Goal: Task Accomplishment & Management: Manage account settings

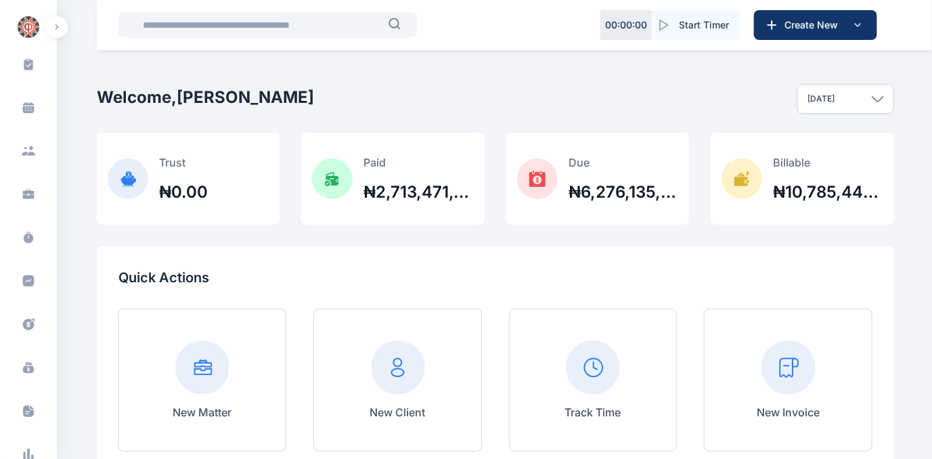
scroll to position [97, 0]
click at [25, 324] on icon at bounding box center [29, 326] width 14 height 14
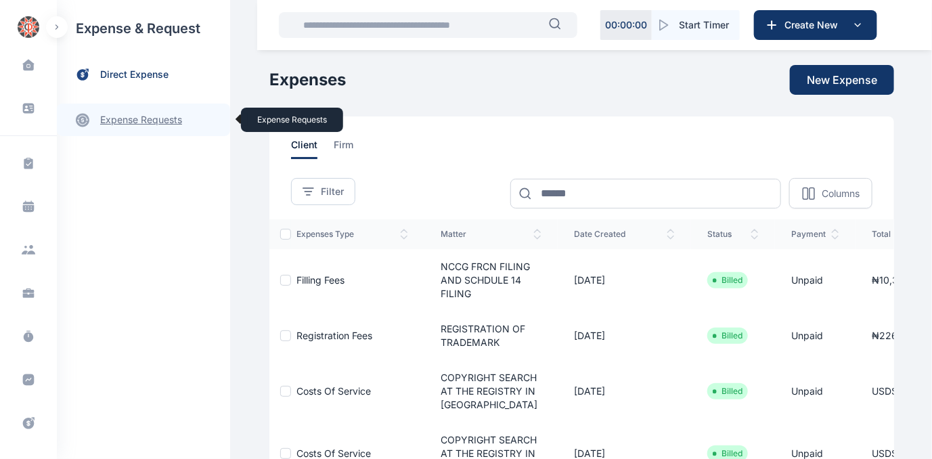
click at [141, 120] on link "expense requests expense requests" at bounding box center [143, 120] width 173 height 32
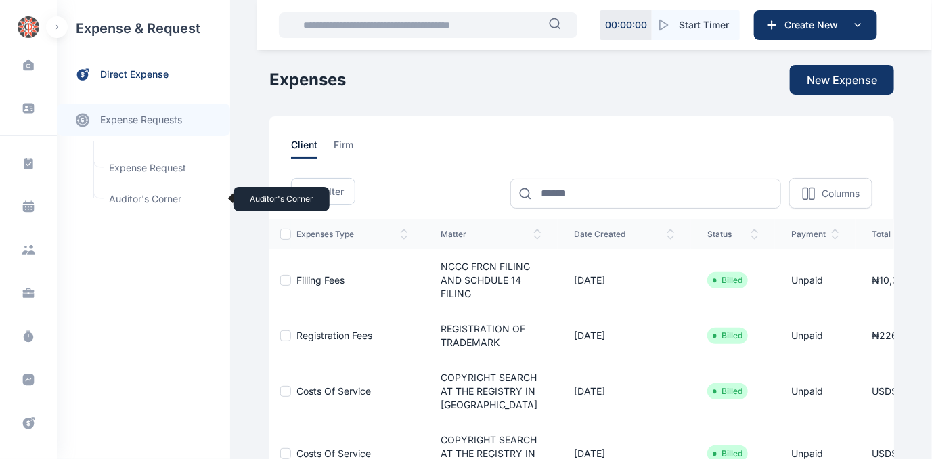
click at [132, 196] on span "Auditor's Corner Auditor's Corner" at bounding box center [162, 199] width 123 height 26
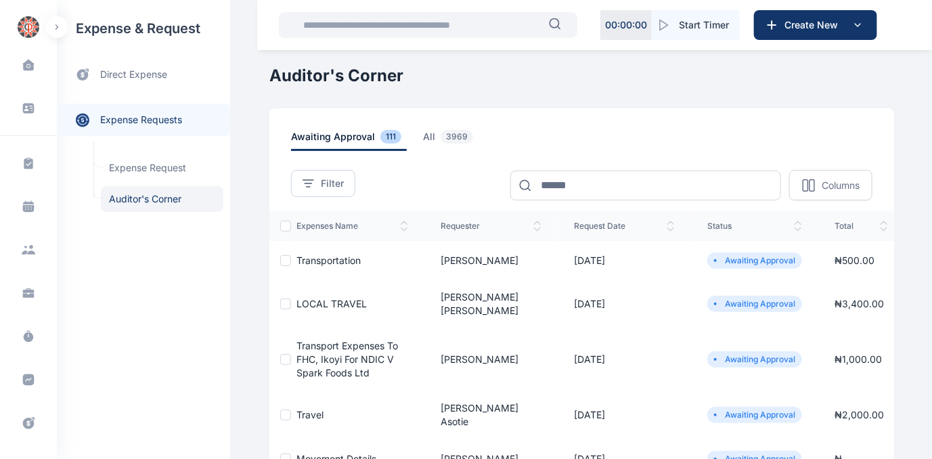
click at [333, 257] on span "Transportation" at bounding box center [328, 260] width 64 height 12
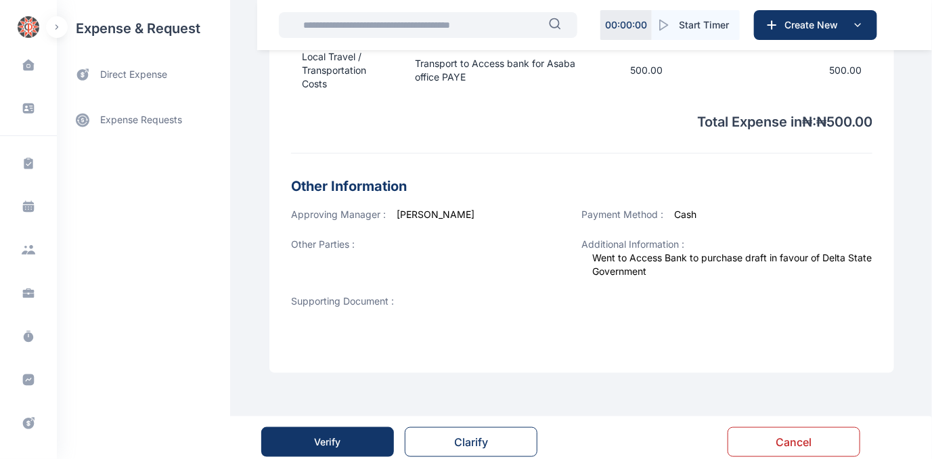
scroll to position [445, 0]
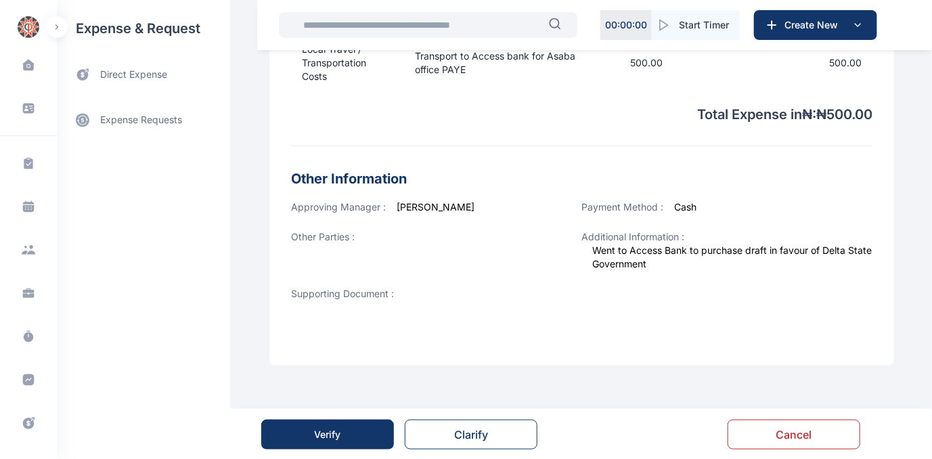
click at [327, 428] on div "Verify" at bounding box center [328, 435] width 26 height 14
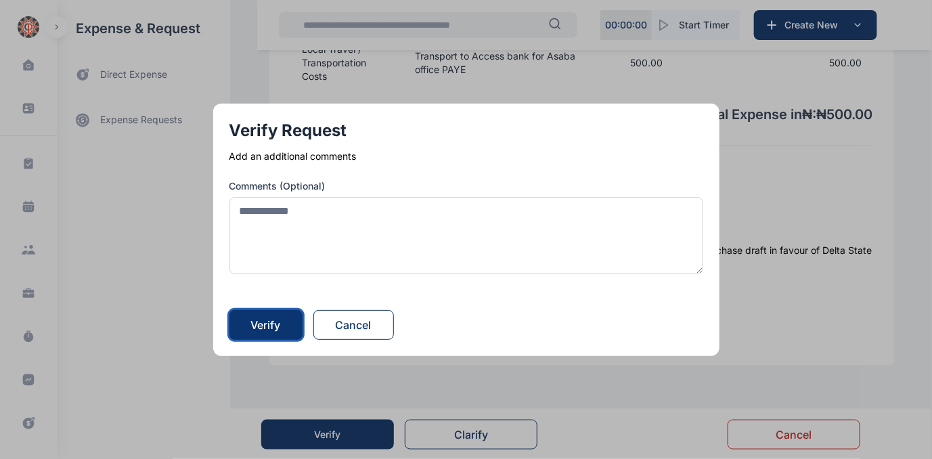
click at [281, 326] on div "Verify" at bounding box center [266, 325] width 30 height 16
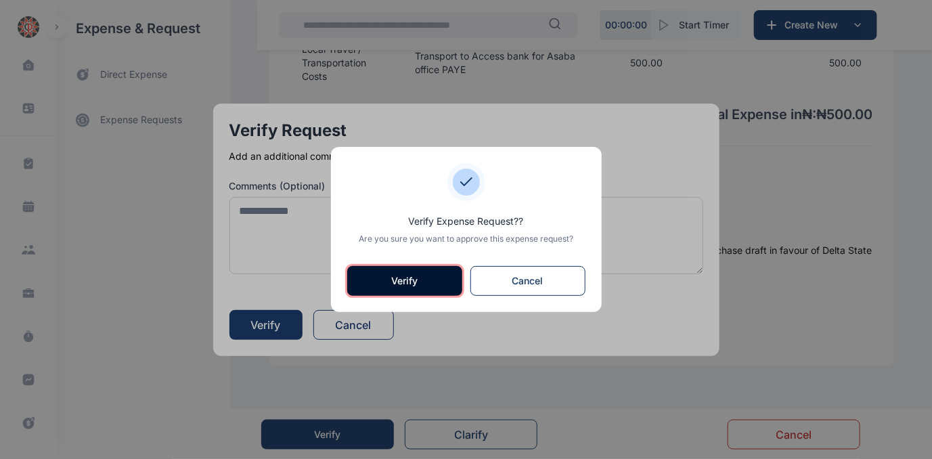
click at [399, 281] on button "Verify" at bounding box center [404, 281] width 115 height 30
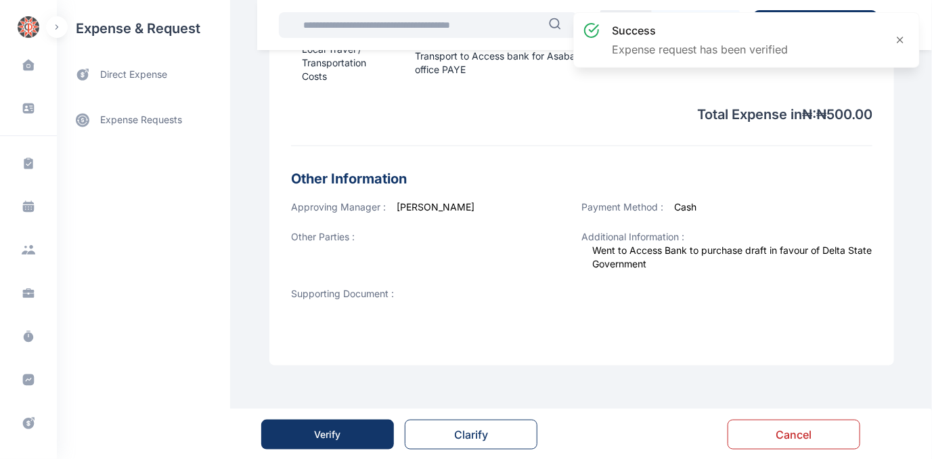
scroll to position [0, 0]
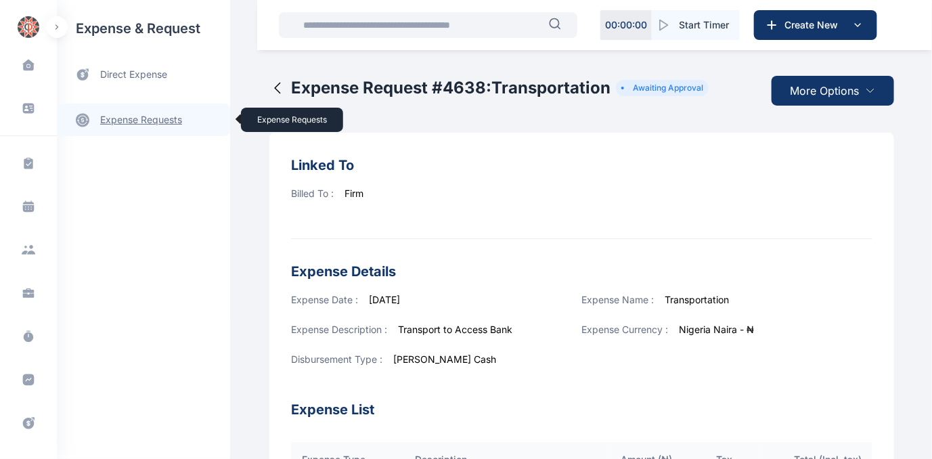
click at [129, 120] on link "expense requests expense requests" at bounding box center [143, 120] width 173 height 32
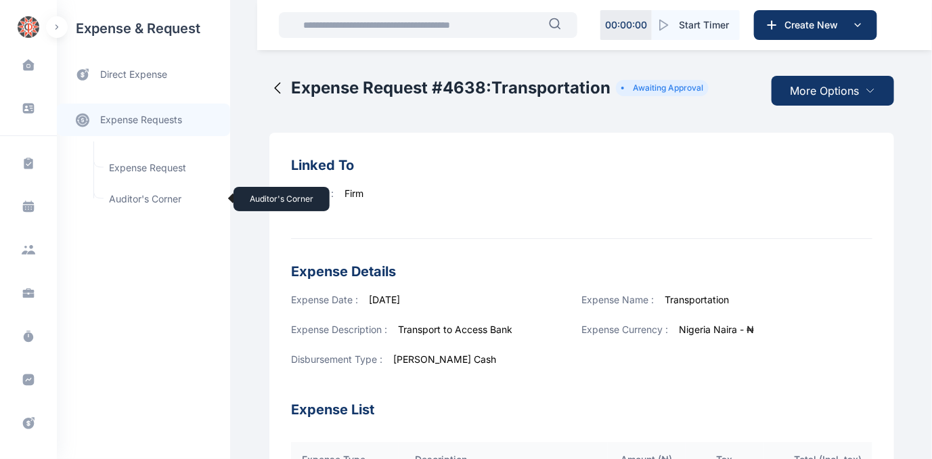
click at [130, 199] on span "Auditor's Corner Auditor's Corner" at bounding box center [162, 199] width 123 height 26
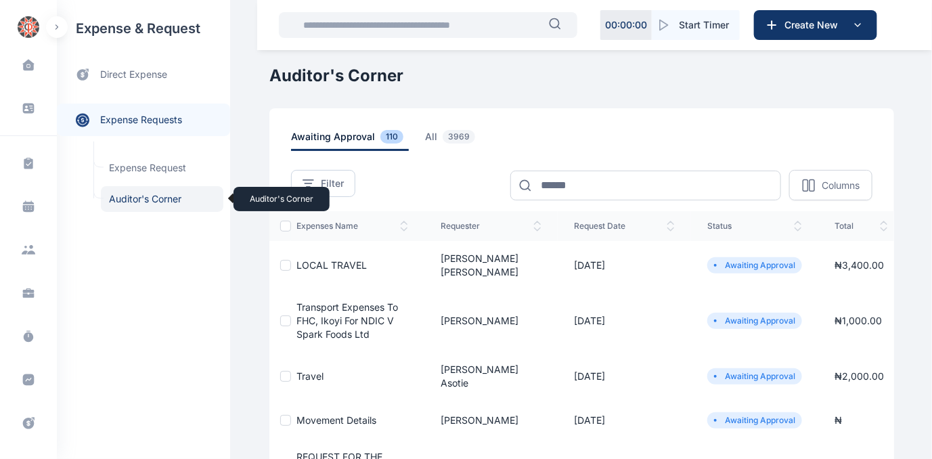
click at [143, 195] on span "Auditor's Corner Auditor's Corner" at bounding box center [162, 199] width 123 height 26
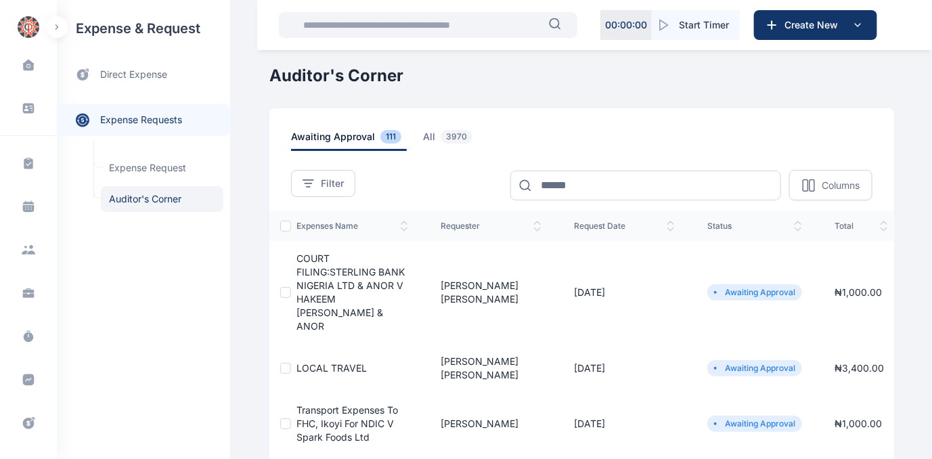
click at [321, 275] on span "COURT FILING:STERLING BANK NIGERIA LTD & ANOR V HAKEEM [PERSON_NAME] & ANOR" at bounding box center [350, 291] width 108 height 79
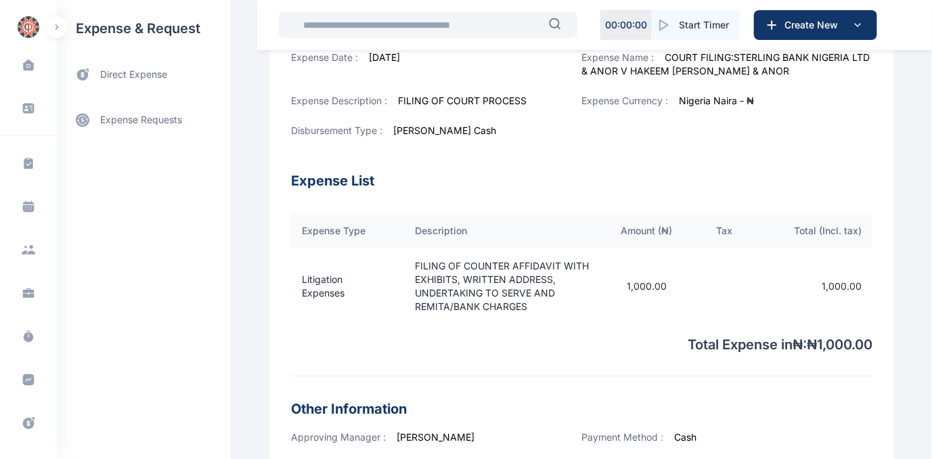
scroll to position [531, 0]
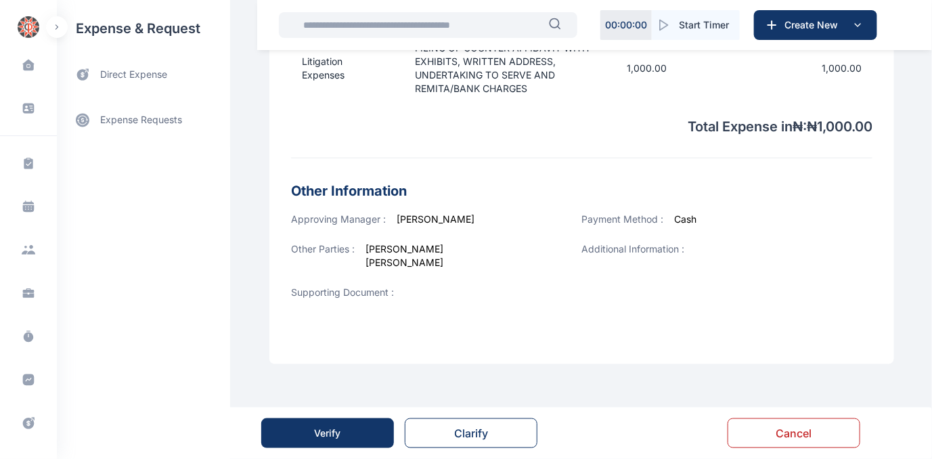
click at [315, 436] on div "Verify" at bounding box center [328, 433] width 26 height 14
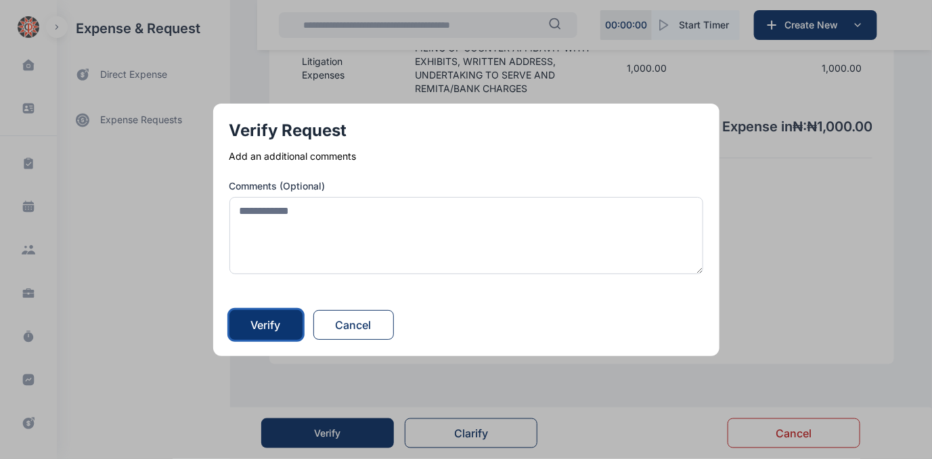
click at [267, 326] on div "Verify" at bounding box center [266, 325] width 30 height 16
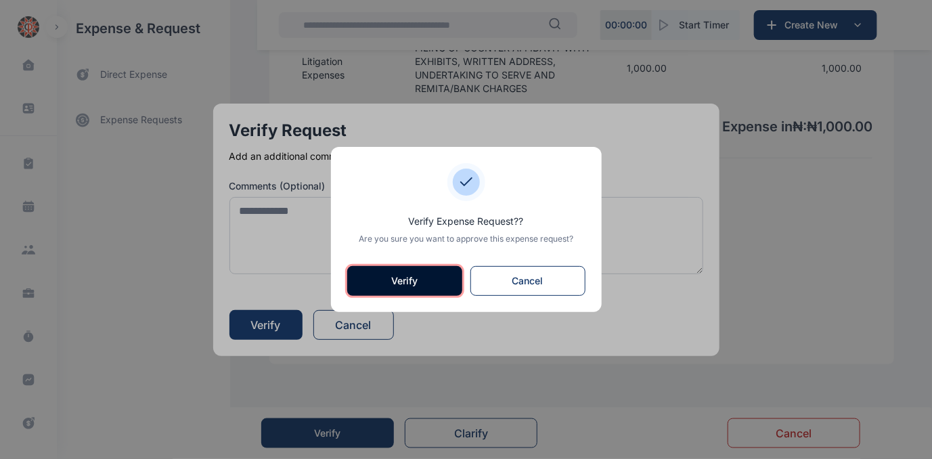
click at [408, 286] on button "Verify" at bounding box center [404, 281] width 115 height 30
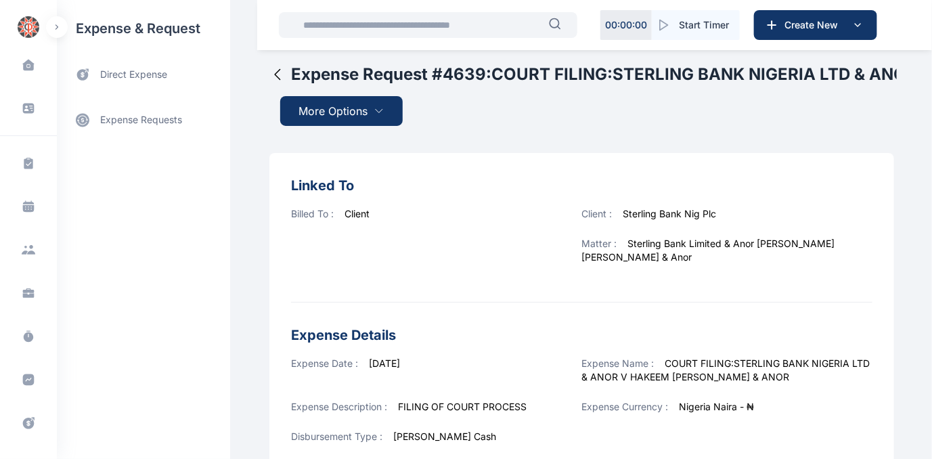
scroll to position [0, 0]
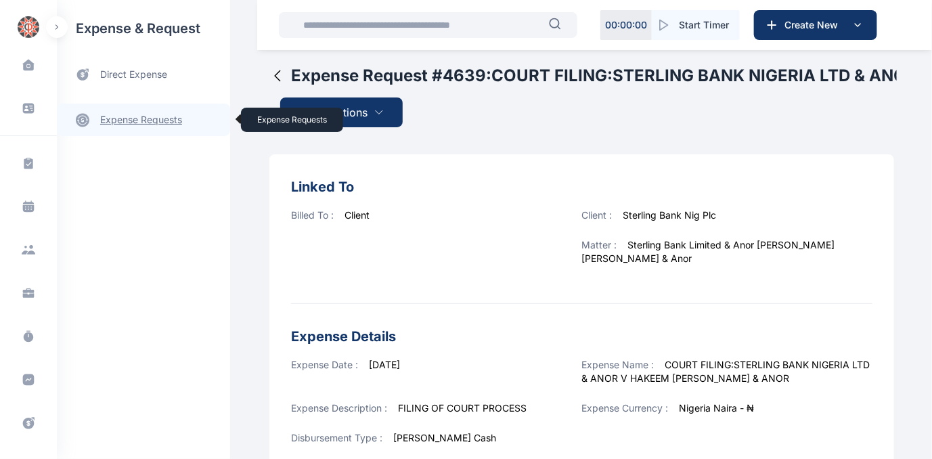
click at [125, 118] on link "expense requests expense requests" at bounding box center [143, 120] width 173 height 32
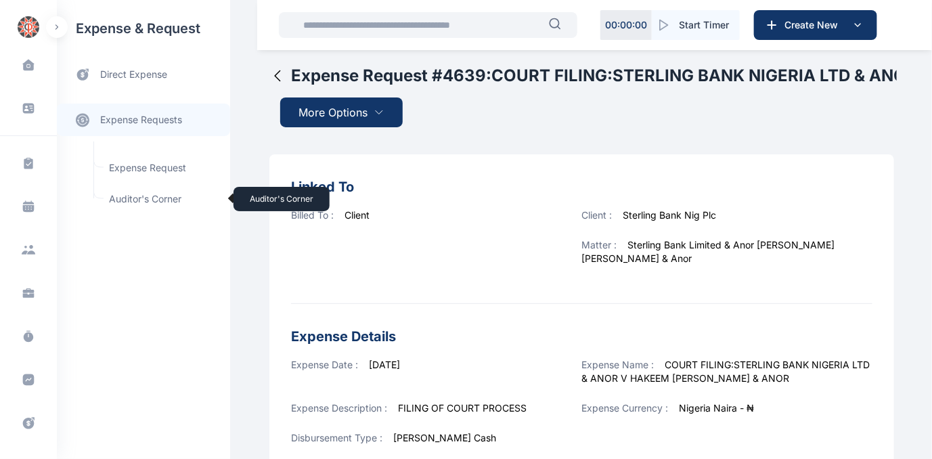
click at [143, 198] on span "Auditor's Corner Auditor's Corner" at bounding box center [162, 199] width 123 height 26
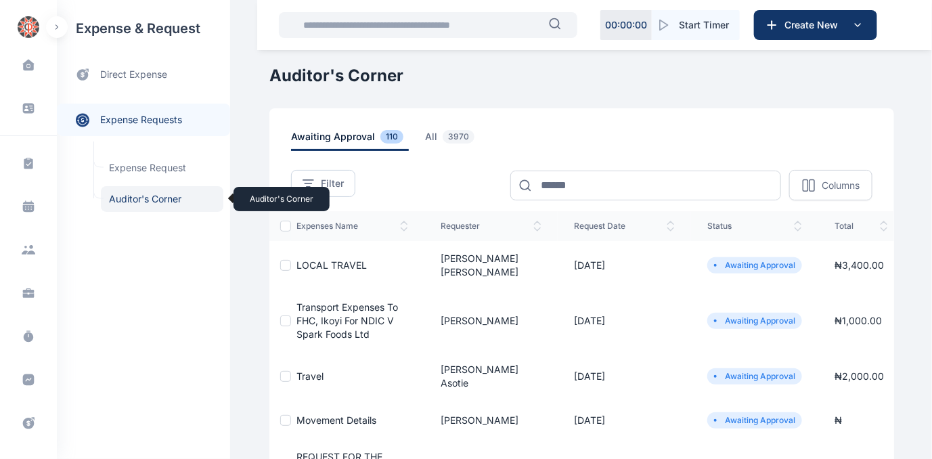
click at [129, 196] on span "Auditor's Corner Auditor's Corner" at bounding box center [162, 199] width 123 height 26
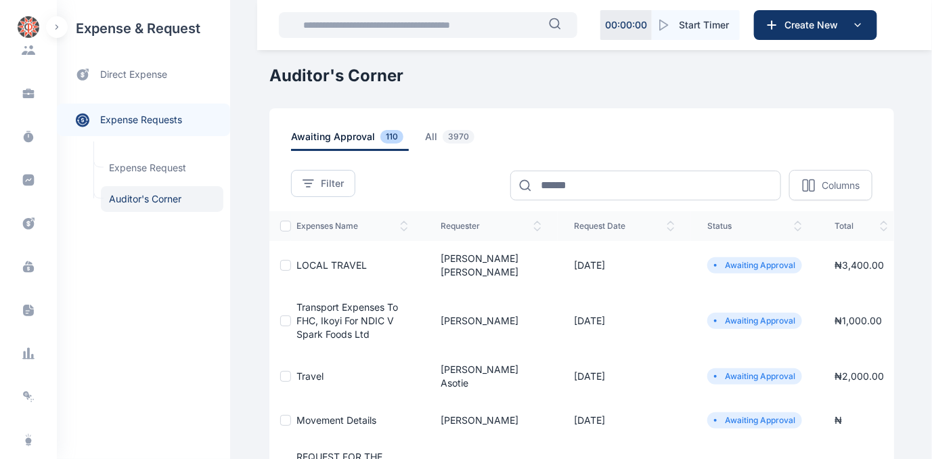
scroll to position [204, 0]
click at [425, 134] on span "all 3970" at bounding box center [452, 140] width 55 height 21
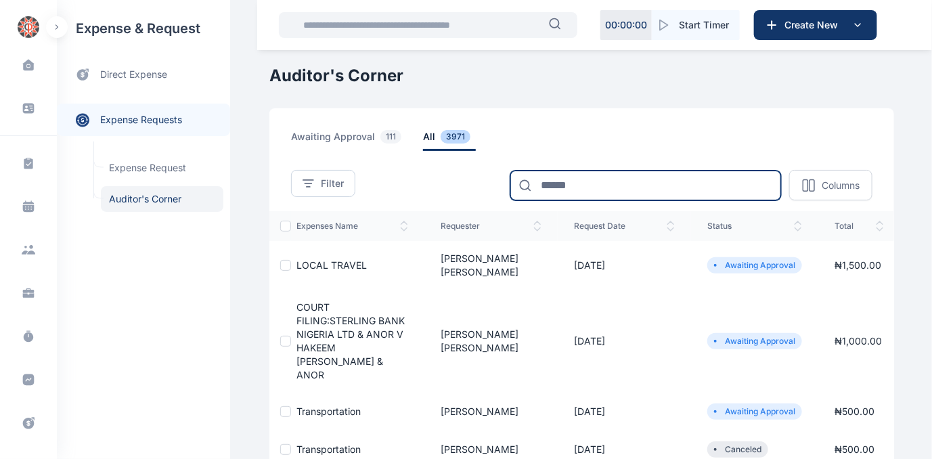
click at [559, 180] on input at bounding box center [645, 186] width 271 height 30
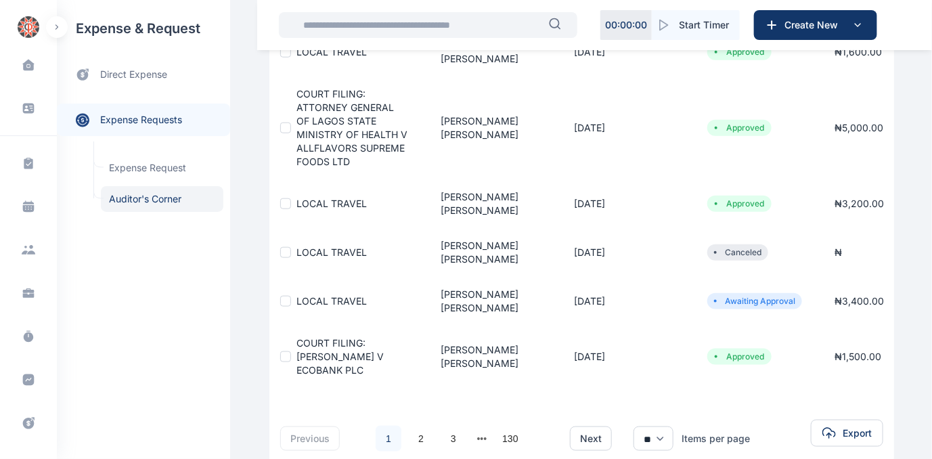
scroll to position [494, 0]
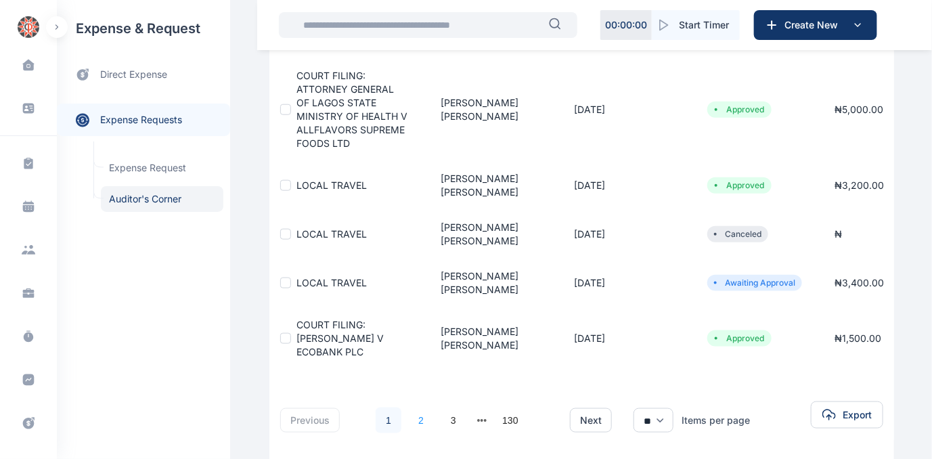
click at [412, 407] on link "2" at bounding box center [421, 420] width 26 height 26
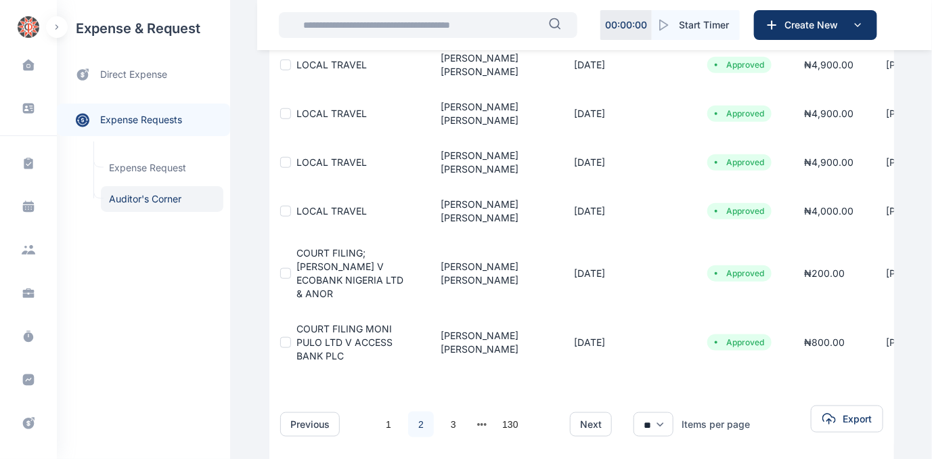
scroll to position [467, 0]
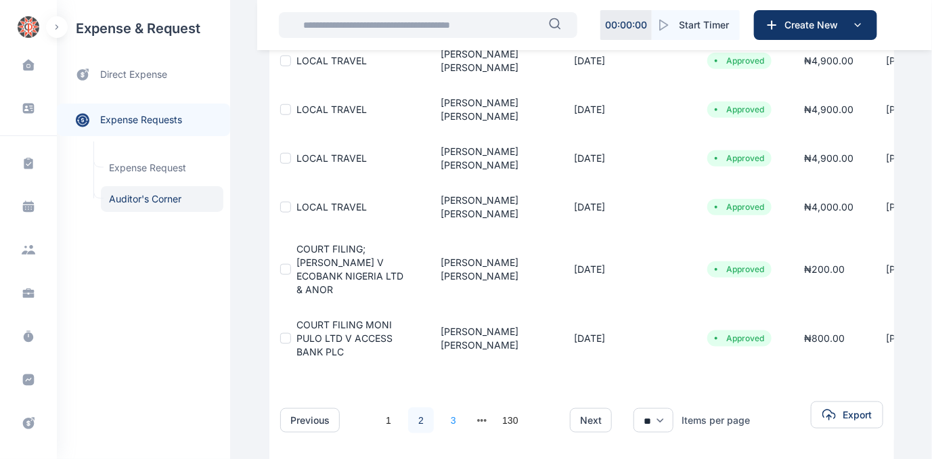
click at [445, 407] on link "3" at bounding box center [454, 420] width 26 height 26
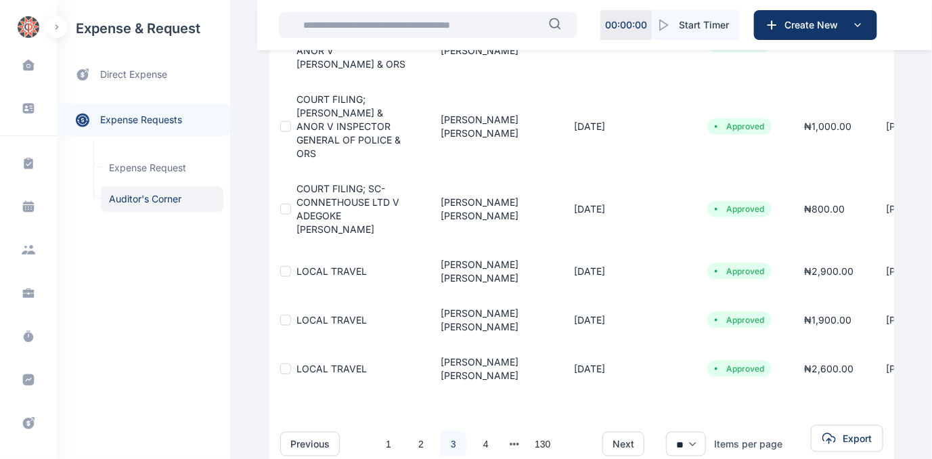
scroll to position [518, 0]
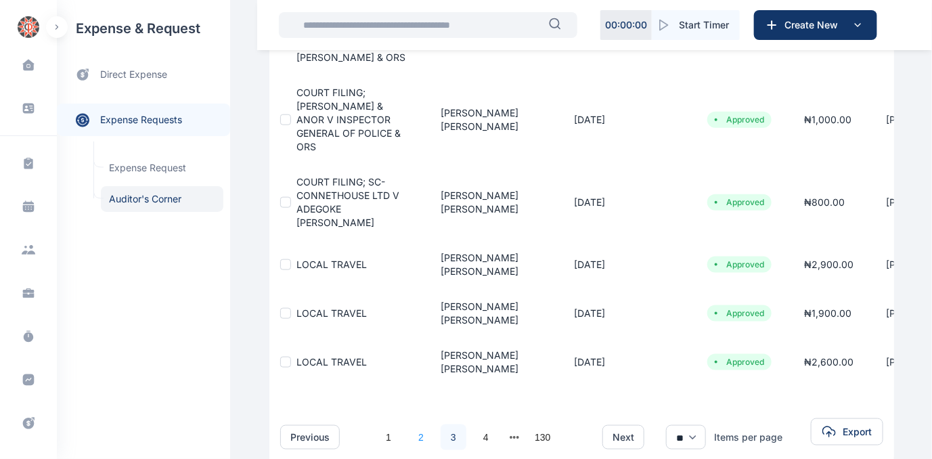
click at [412, 424] on link "2" at bounding box center [421, 437] width 26 height 26
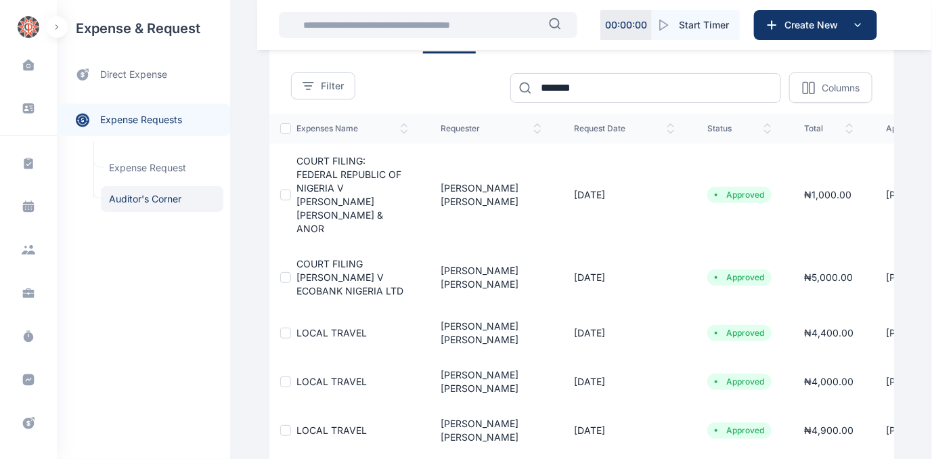
scroll to position [405, 0]
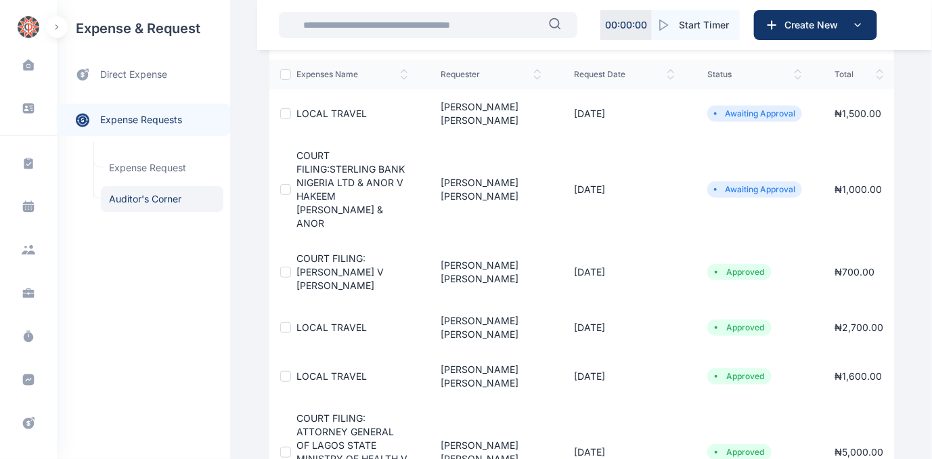
scroll to position [0, 0]
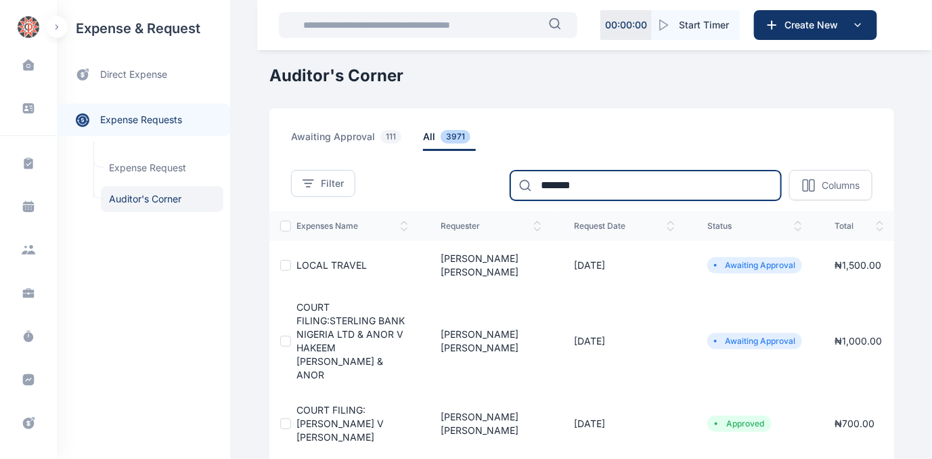
click at [585, 183] on input "*******" at bounding box center [645, 186] width 271 height 30
type input "*"
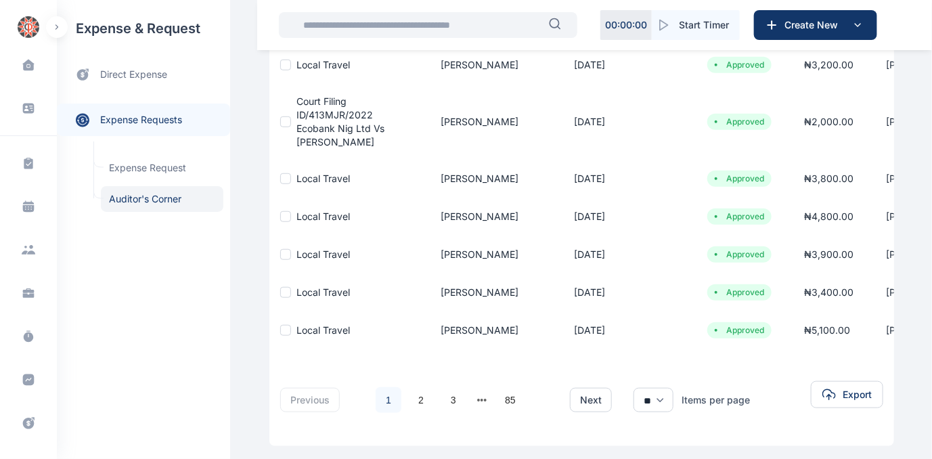
scroll to position [402, 0]
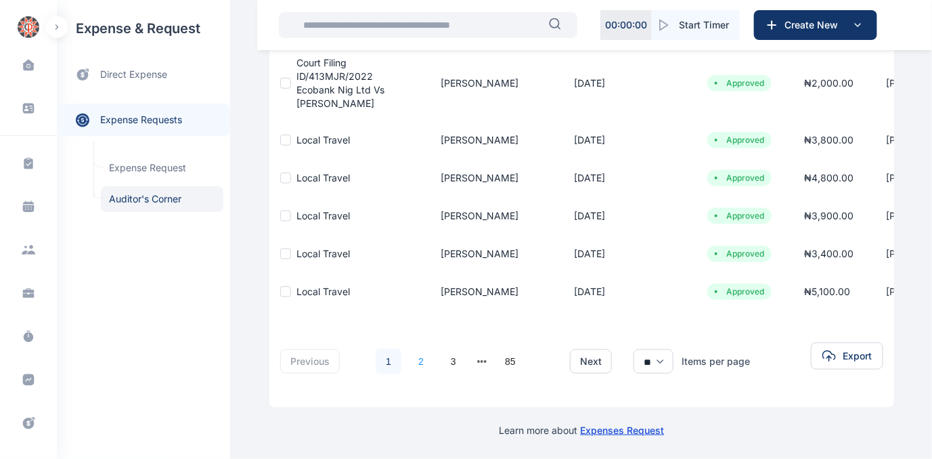
click at [413, 357] on link "2" at bounding box center [421, 362] width 26 height 26
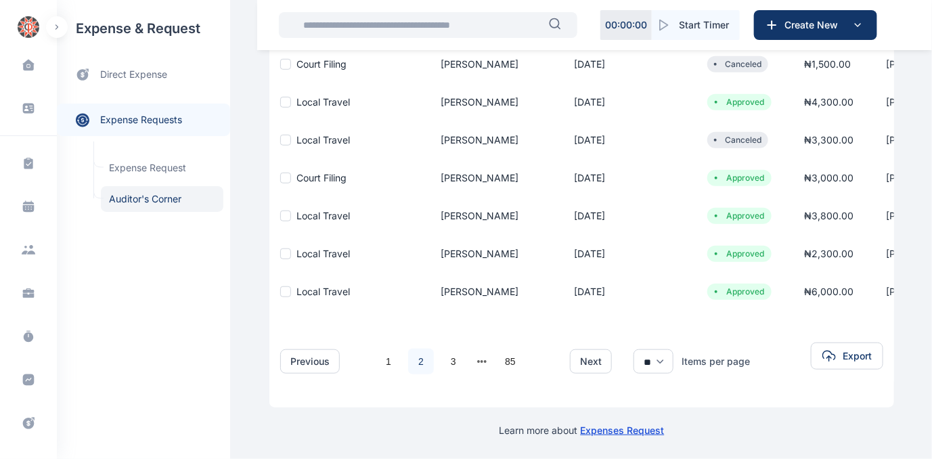
scroll to position [339, 0]
click at [380, 356] on link "1" at bounding box center [389, 362] width 26 height 26
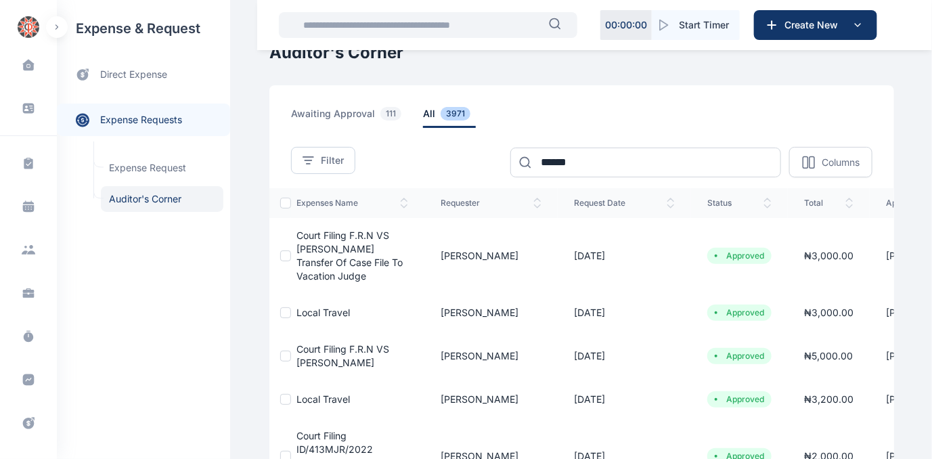
scroll to position [11, 0]
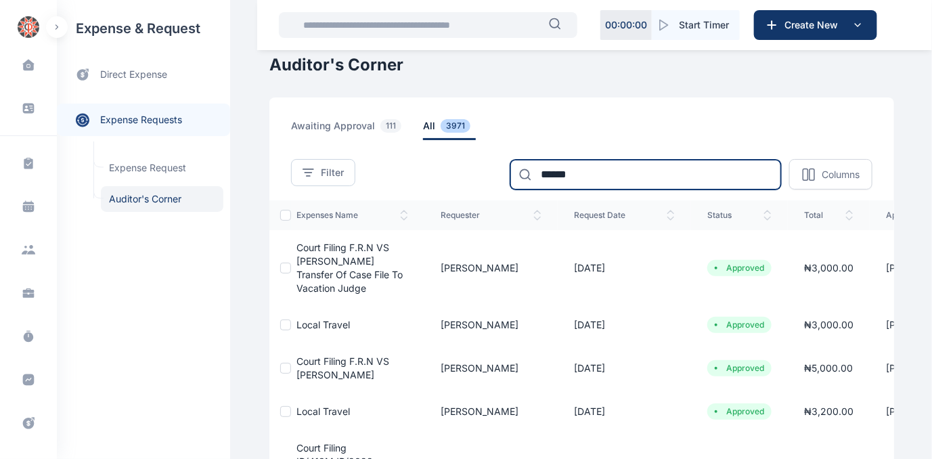
click at [608, 165] on input "******" at bounding box center [645, 175] width 271 height 30
type input "*"
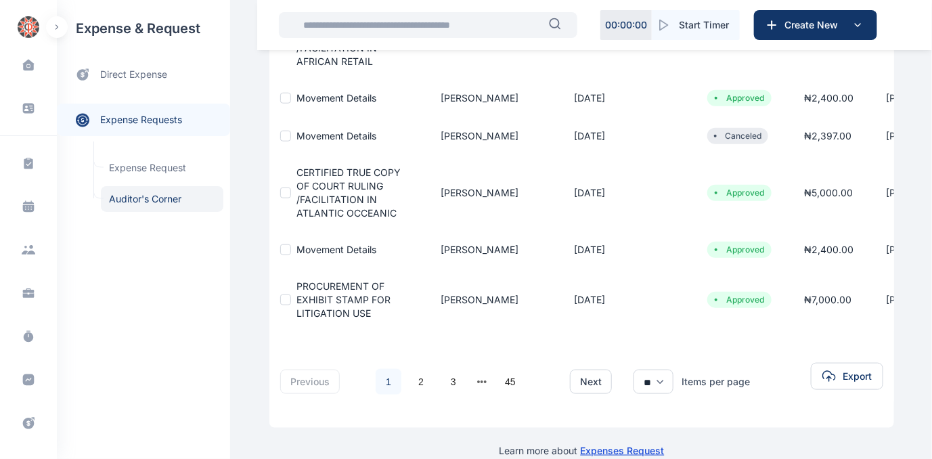
scroll to position [480, 0]
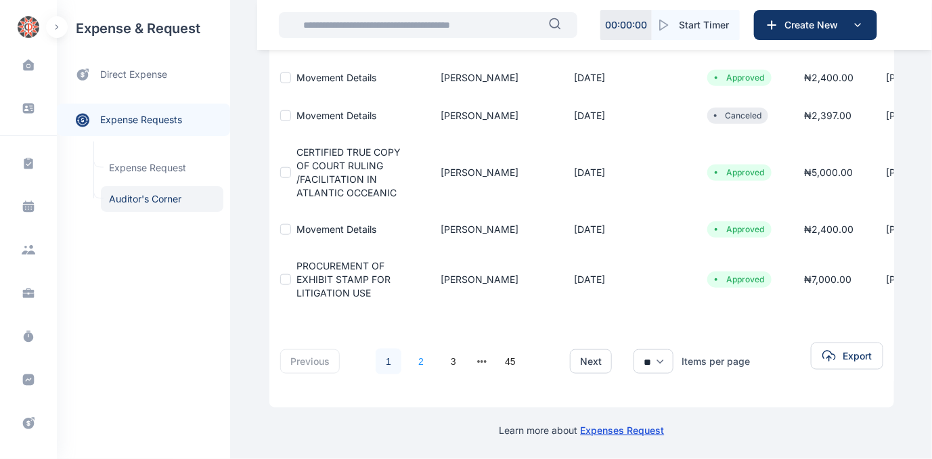
click at [409, 358] on link "2" at bounding box center [421, 362] width 26 height 26
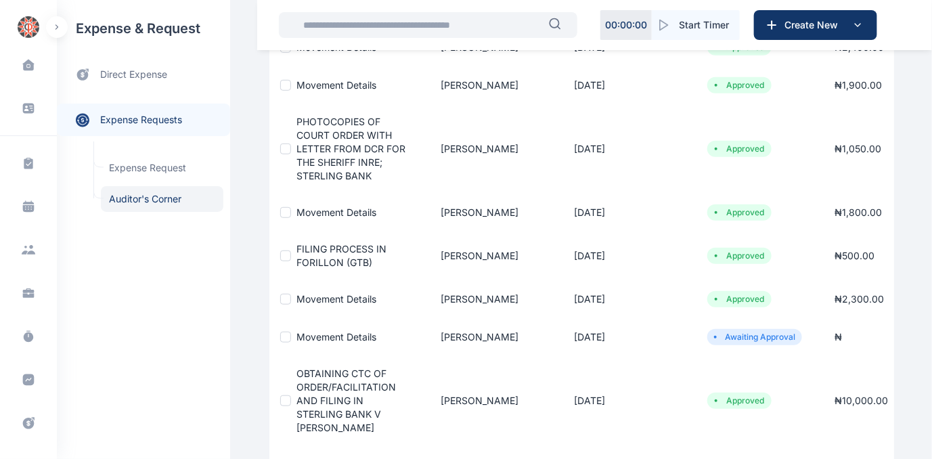
scroll to position [307, 0]
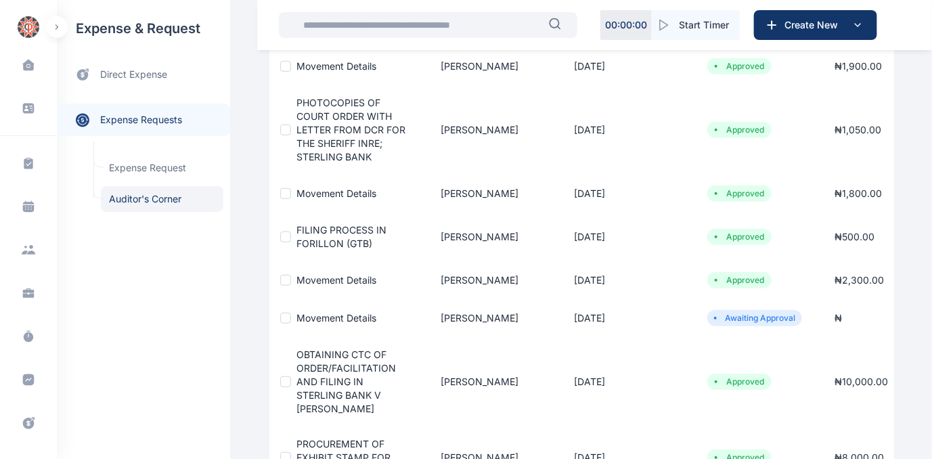
drag, startPoint x: 931, startPoint y: 197, endPoint x: 933, endPoint y: 175, distance: 22.4
click at [810, 175] on html "00 : 00 : 00 Start Timer Create New Dashboard dashboard Conflict-Check conflict…" at bounding box center [466, 165] width 932 height 944
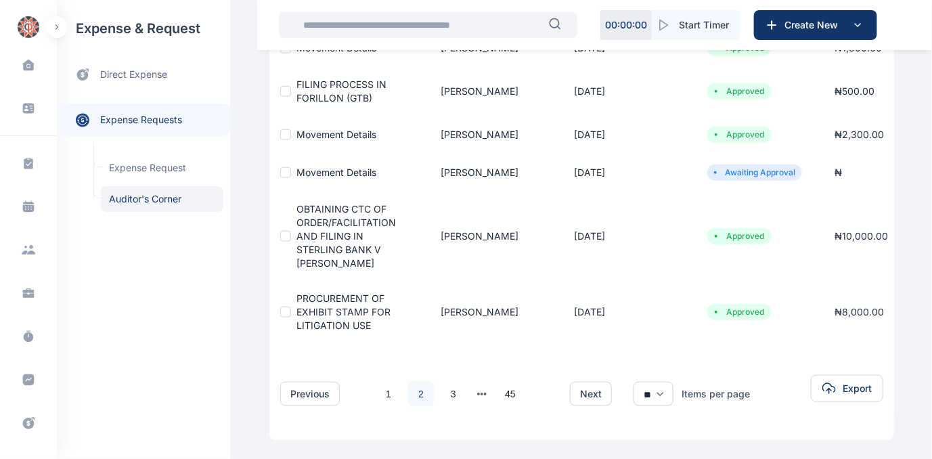
scroll to position [491, 0]
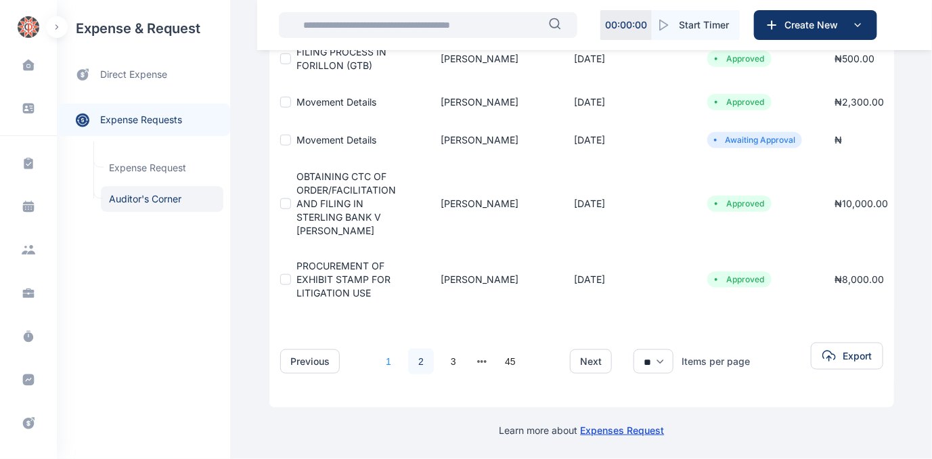
click at [380, 351] on link "1" at bounding box center [389, 362] width 26 height 26
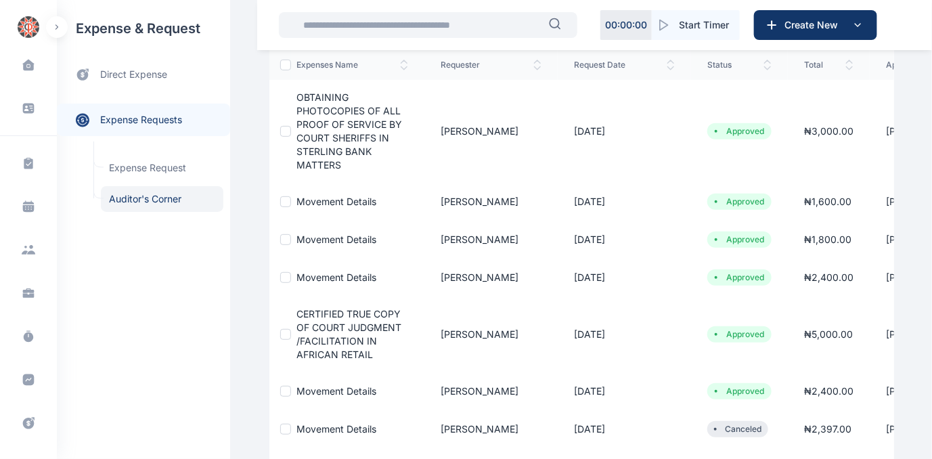
scroll to position [0, 0]
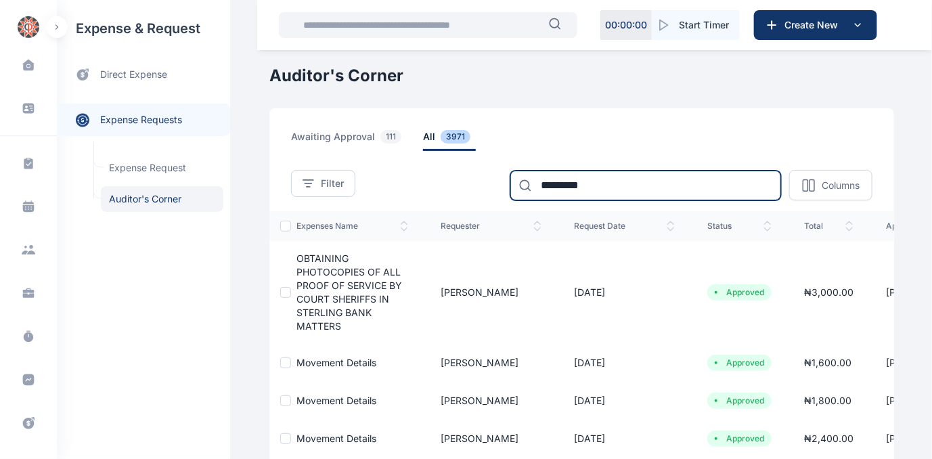
click at [608, 183] on input "*********" at bounding box center [645, 186] width 271 height 30
type input "*"
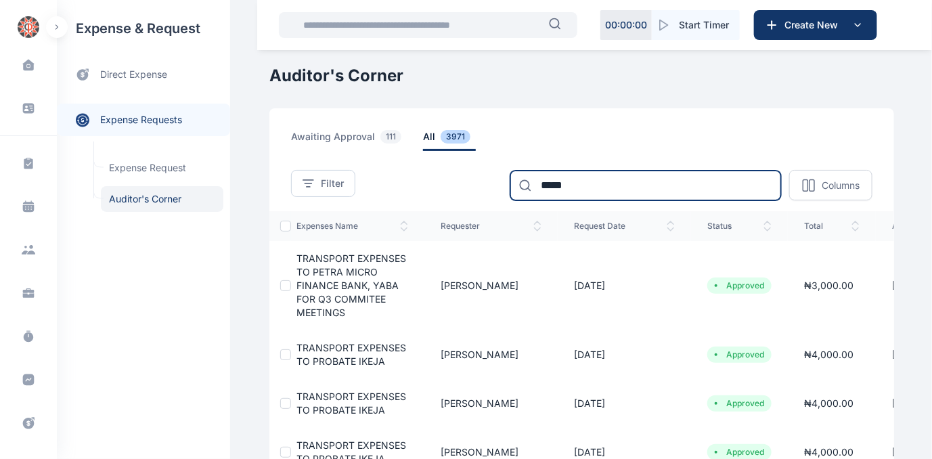
click at [601, 195] on input "*****" at bounding box center [645, 186] width 271 height 30
type input "*"
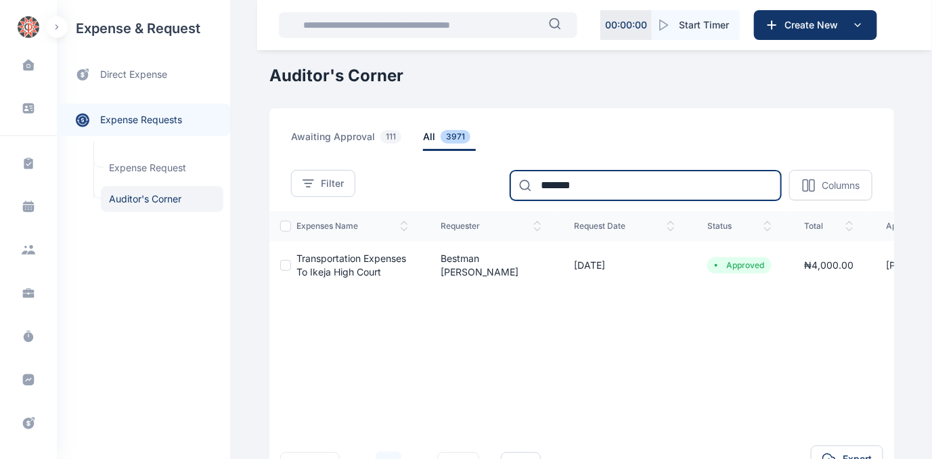
click at [617, 175] on input "*******" at bounding box center [645, 186] width 271 height 30
type input "*"
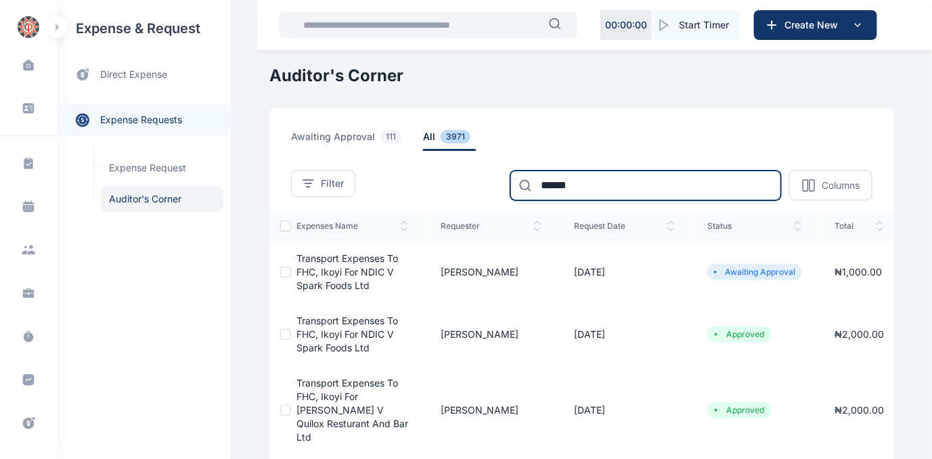
click at [578, 186] on input "******" at bounding box center [645, 186] width 271 height 30
type input "*"
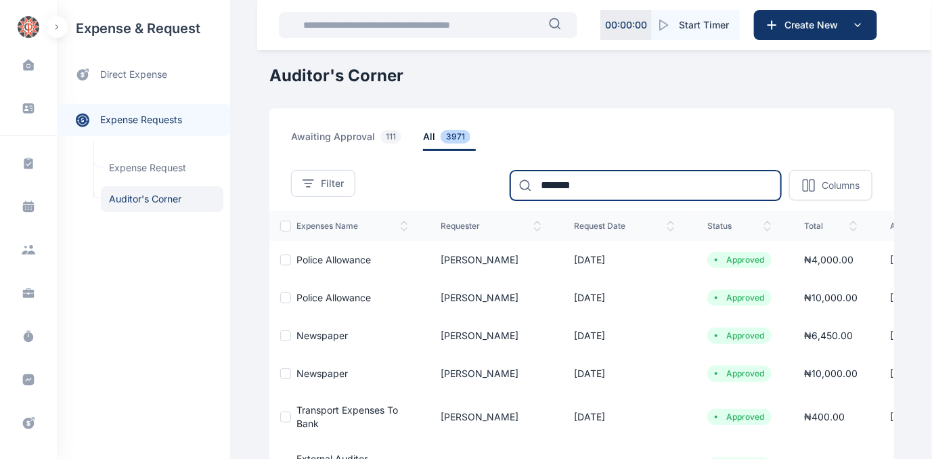
click at [595, 190] on input "*******" at bounding box center [645, 186] width 271 height 30
type input "*"
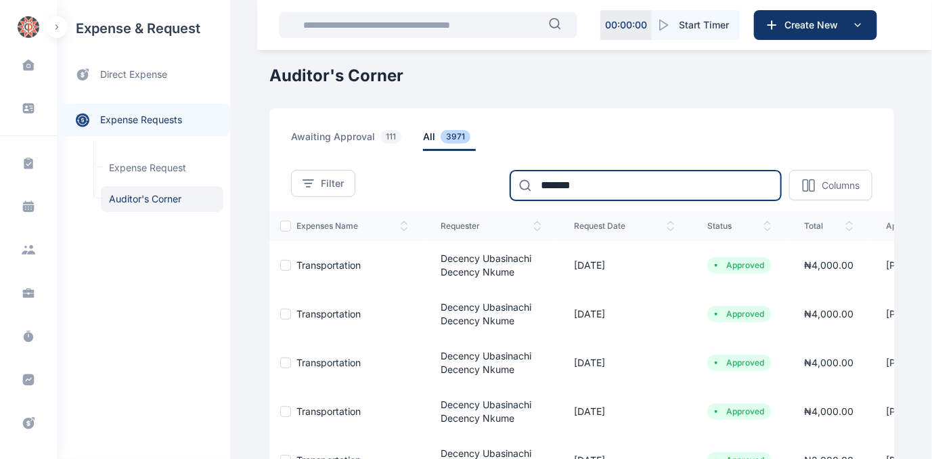
click at [622, 188] on input "*******" at bounding box center [645, 186] width 271 height 30
type input "*"
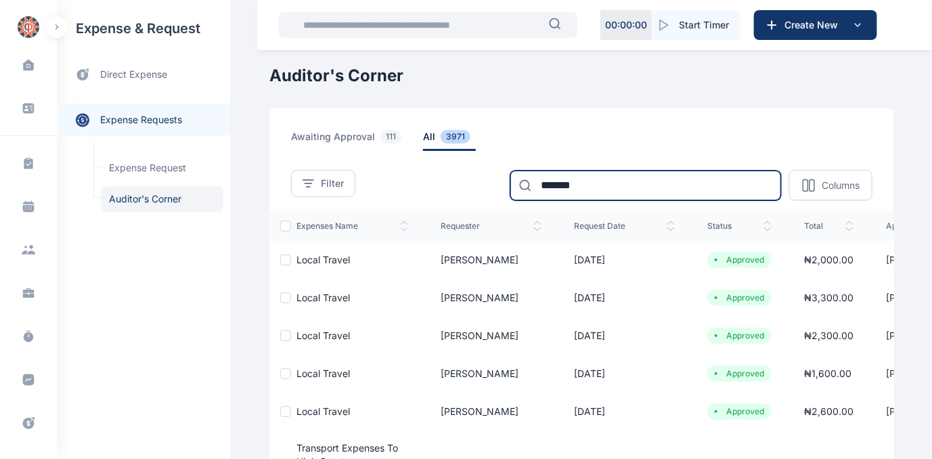
click at [615, 190] on input "*******" at bounding box center [645, 186] width 271 height 30
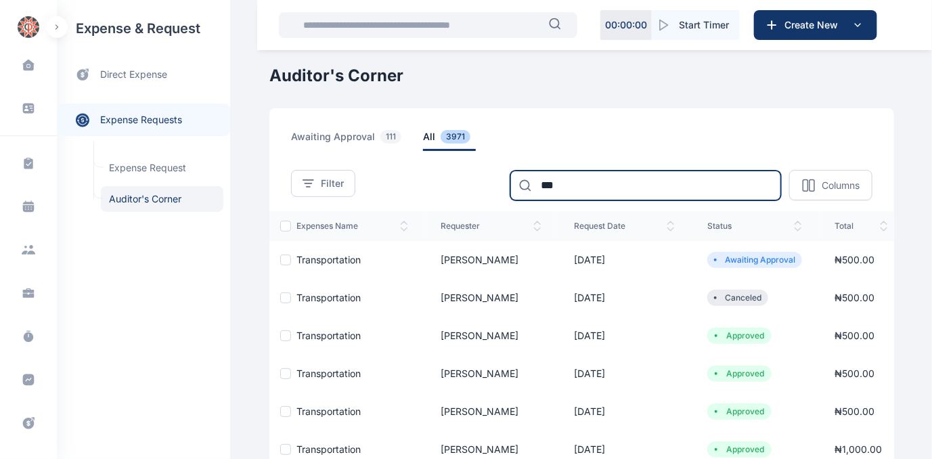
click at [570, 181] on input "***" at bounding box center [645, 186] width 271 height 30
type input "*"
type input "*******"
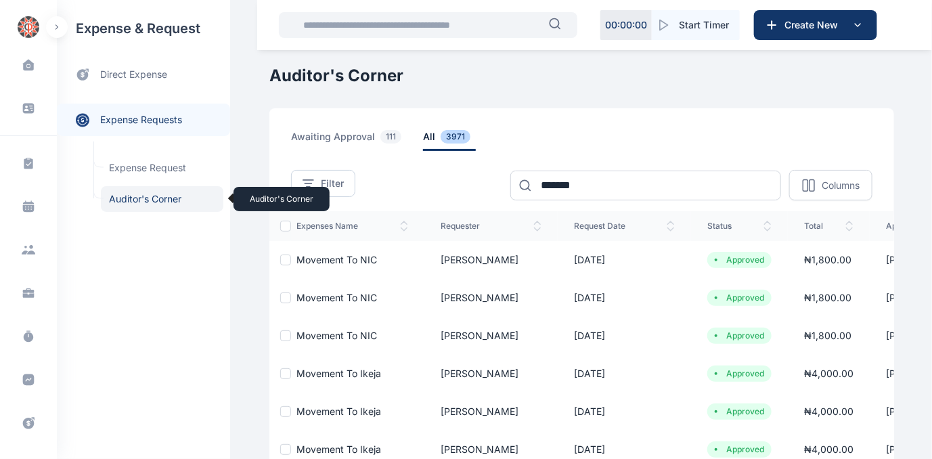
click at [156, 199] on span "Auditor's Corner Auditor's Corner" at bounding box center [162, 199] width 123 height 26
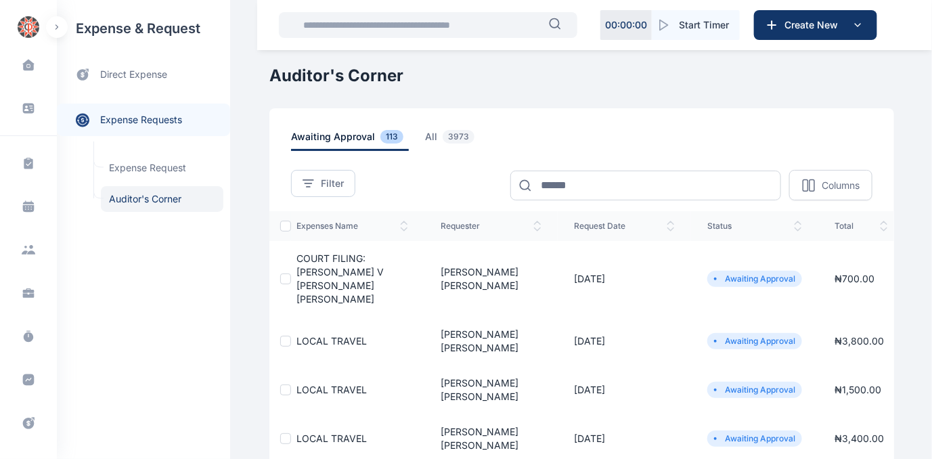
scroll to position [61, 0]
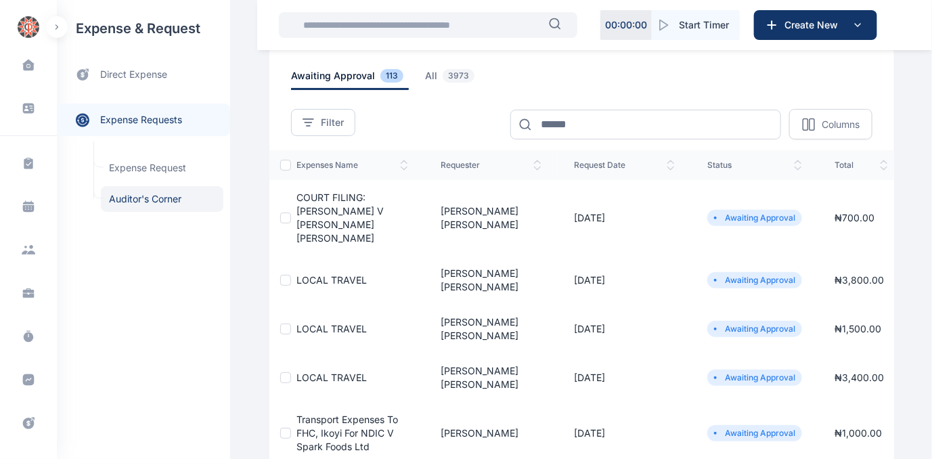
click at [321, 218] on span "COURT FILING:[PERSON_NAME] V [PERSON_NAME] [PERSON_NAME]" at bounding box center [339, 218] width 87 height 52
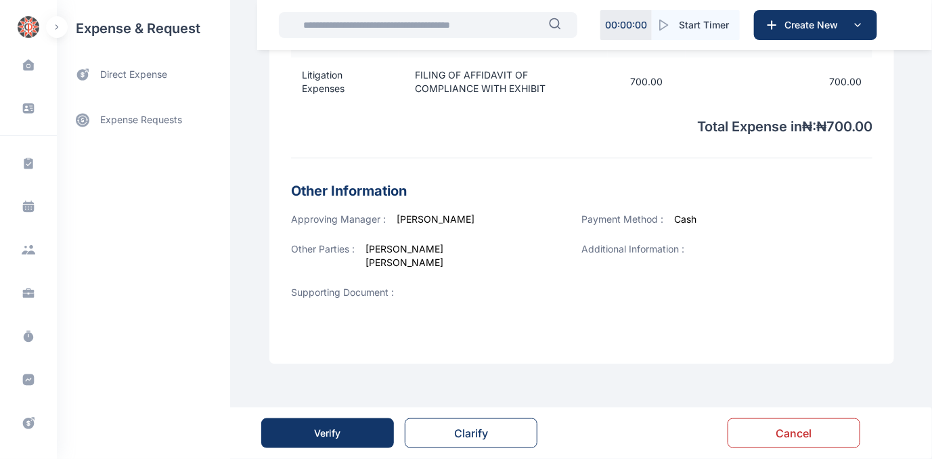
scroll to position [504, 0]
click at [325, 432] on div "Verify" at bounding box center [328, 433] width 26 height 14
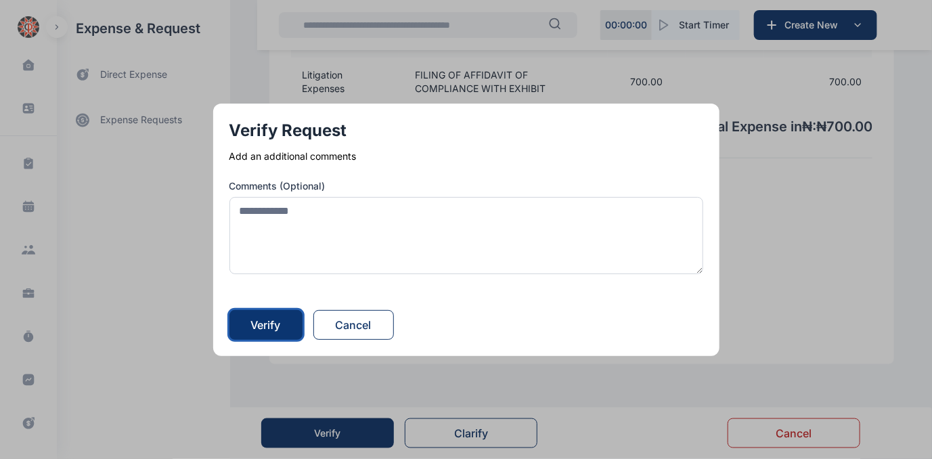
click at [250, 321] on button "Verify" at bounding box center [265, 325] width 73 height 30
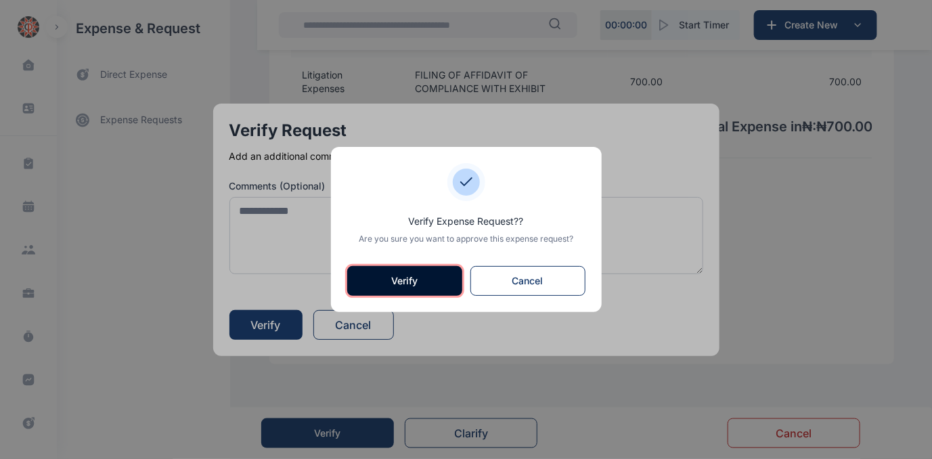
click at [412, 280] on button "Verify" at bounding box center [404, 281] width 115 height 30
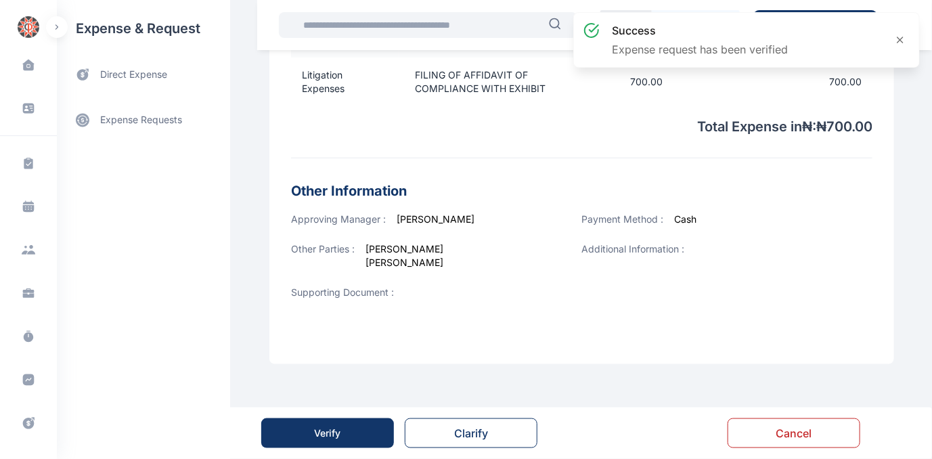
scroll to position [0, 0]
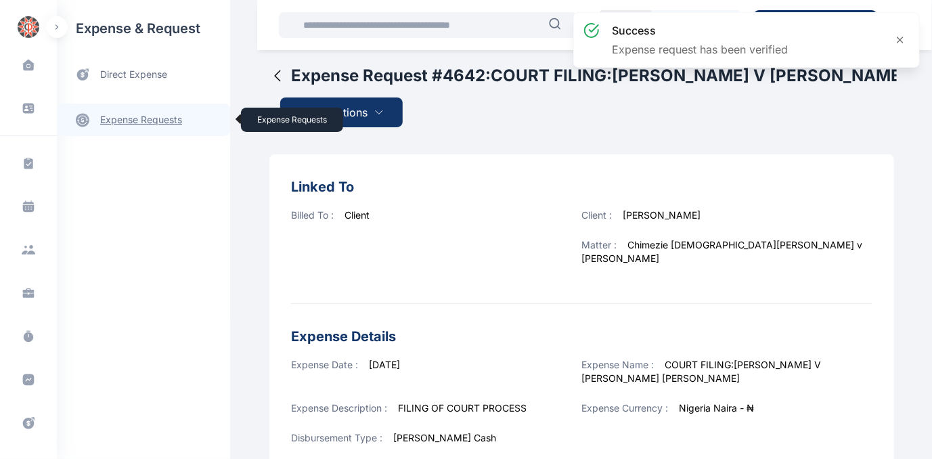
click at [151, 120] on link "expense requests expense requests" at bounding box center [143, 120] width 173 height 32
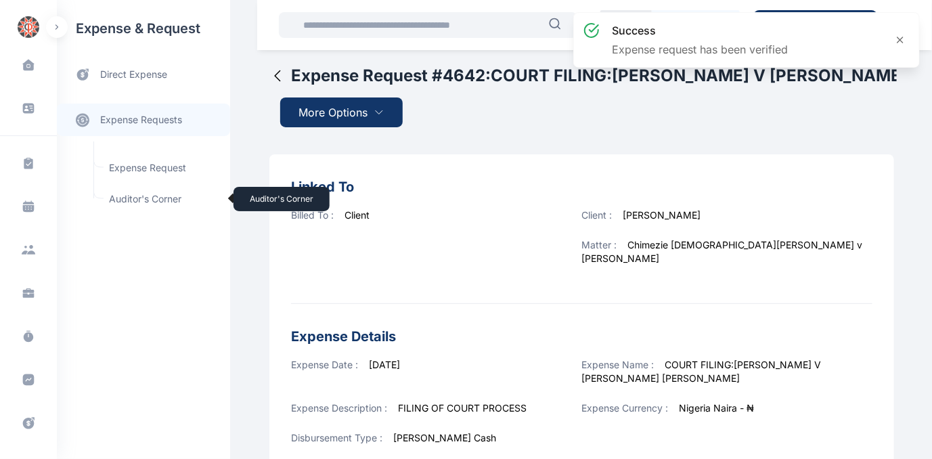
click at [128, 198] on span "Auditor's Corner Auditor's Corner" at bounding box center [162, 199] width 123 height 26
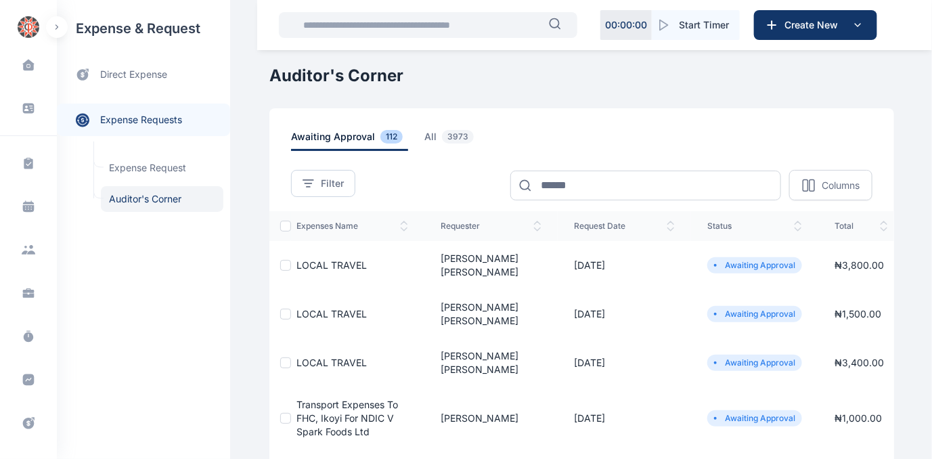
click at [305, 308] on span "LOCAL TRAVEL" at bounding box center [331, 314] width 70 height 12
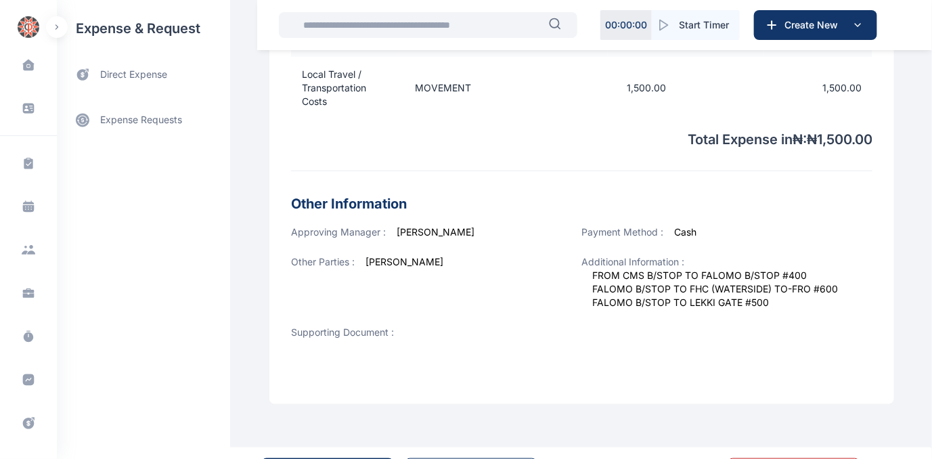
scroll to position [460, 0]
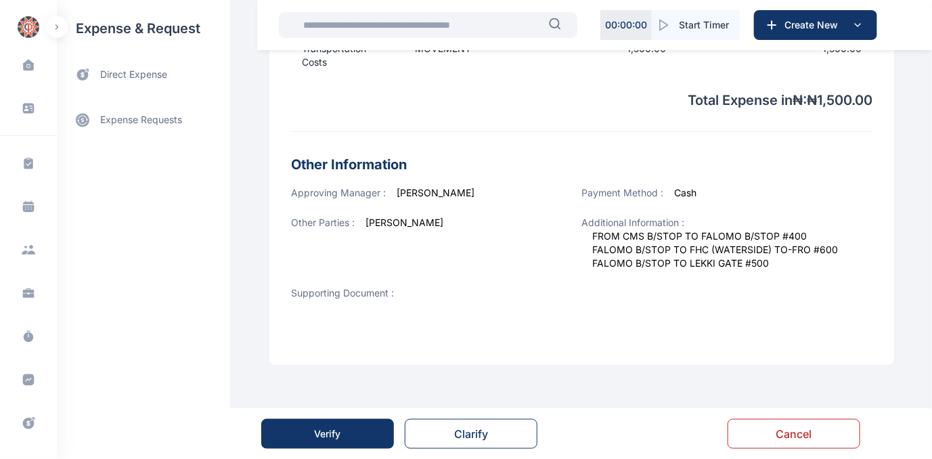
click at [335, 428] on div "Verify" at bounding box center [328, 434] width 26 height 14
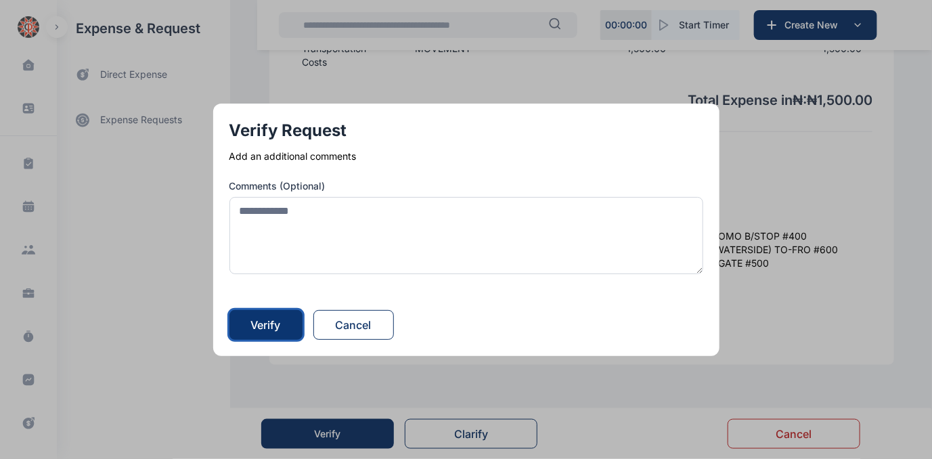
click at [274, 320] on div "Verify" at bounding box center [266, 325] width 30 height 16
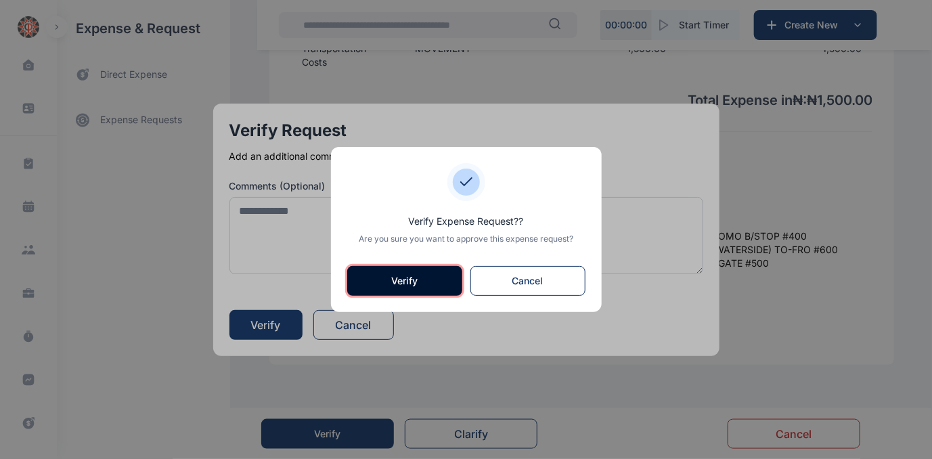
click at [406, 273] on button "Verify" at bounding box center [404, 281] width 115 height 30
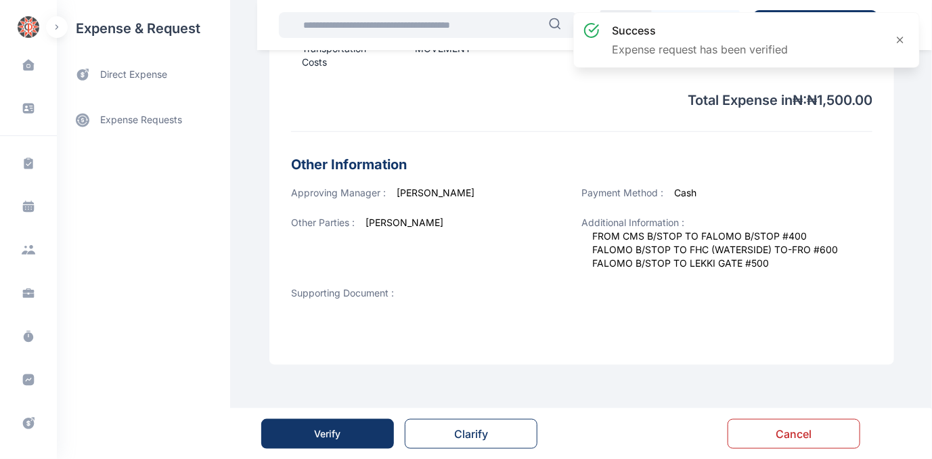
scroll to position [0, 0]
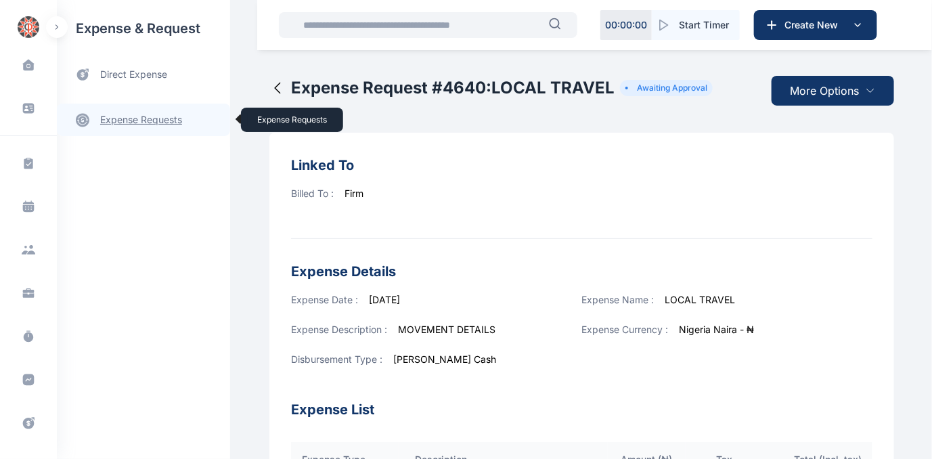
click at [144, 116] on link "expense requests expense requests" at bounding box center [143, 120] width 173 height 32
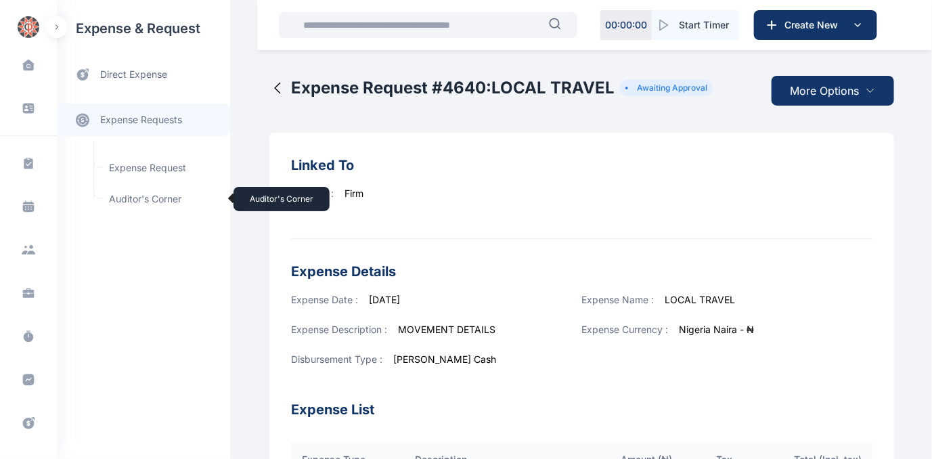
click at [136, 200] on span "Auditor's Corner Auditor's Corner" at bounding box center [162, 199] width 123 height 26
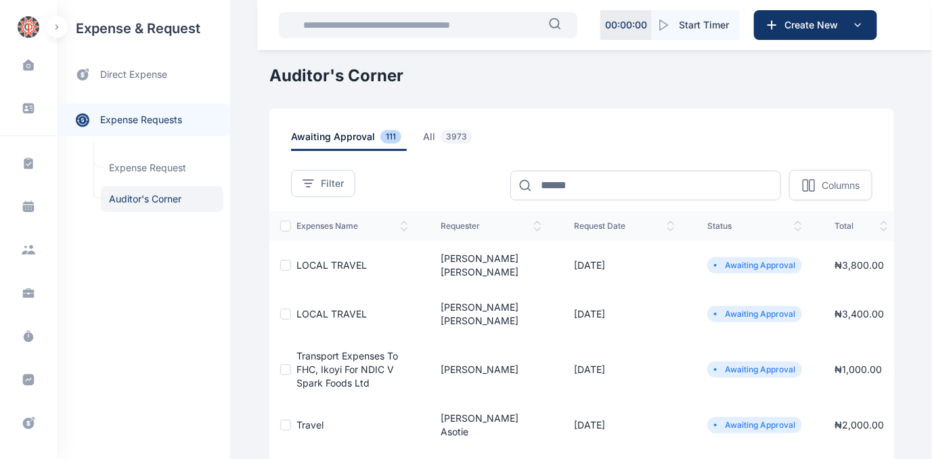
click at [330, 308] on span "LOCAL TRAVEL" at bounding box center [331, 314] width 70 height 12
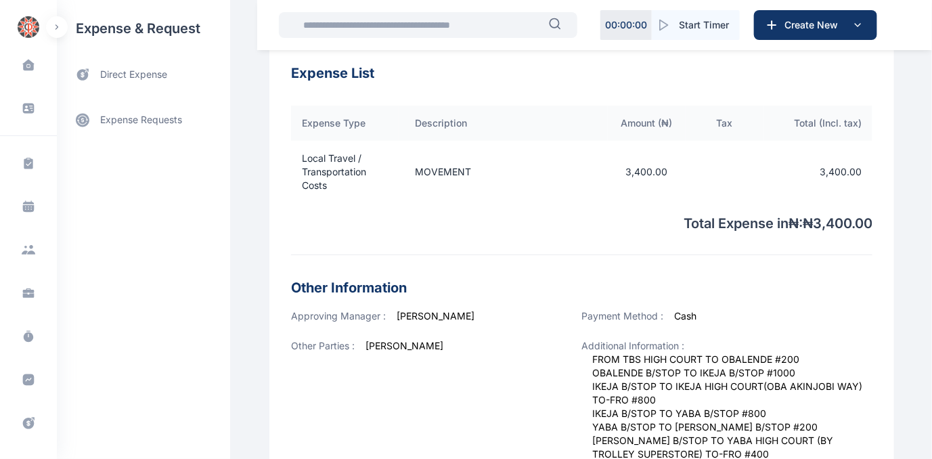
scroll to position [527, 0]
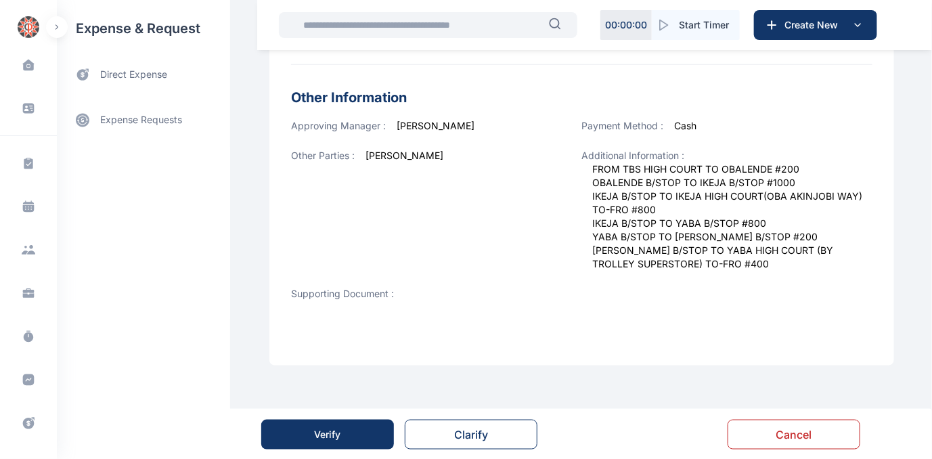
click at [342, 434] on button "Verify" at bounding box center [327, 435] width 133 height 30
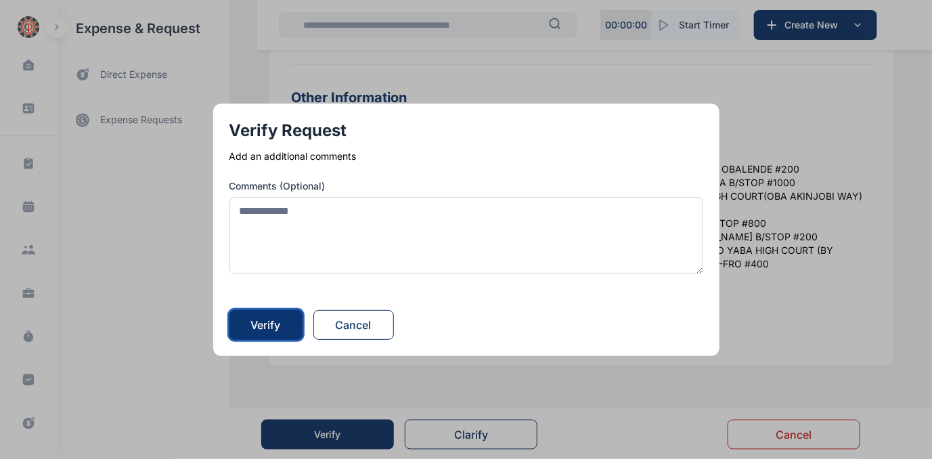
click at [269, 326] on div "Verify" at bounding box center [266, 325] width 30 height 16
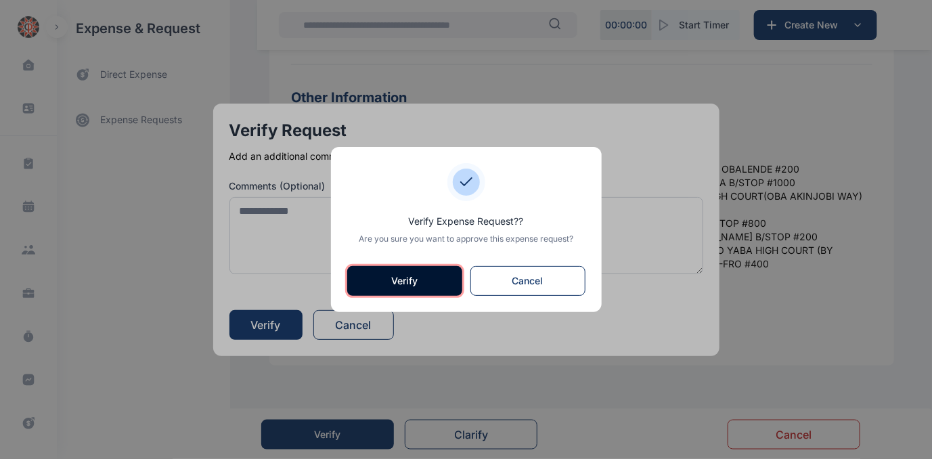
click at [389, 277] on button "Verify" at bounding box center [404, 281] width 115 height 30
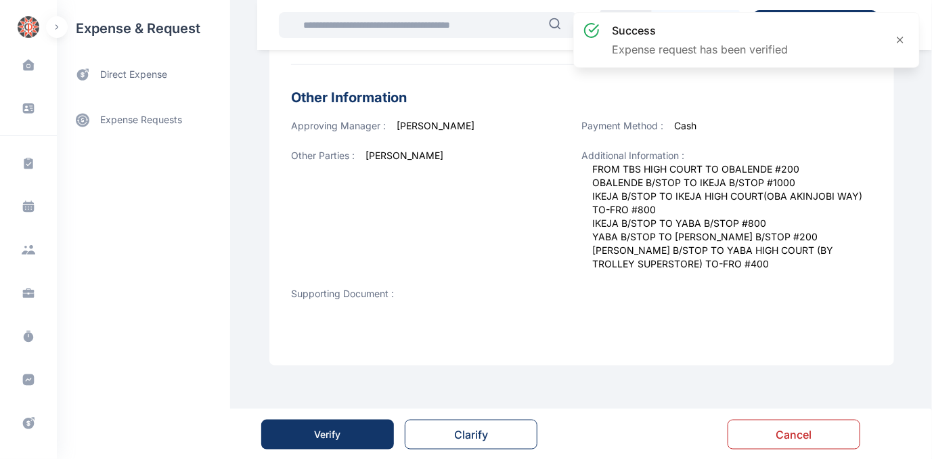
scroll to position [0, 0]
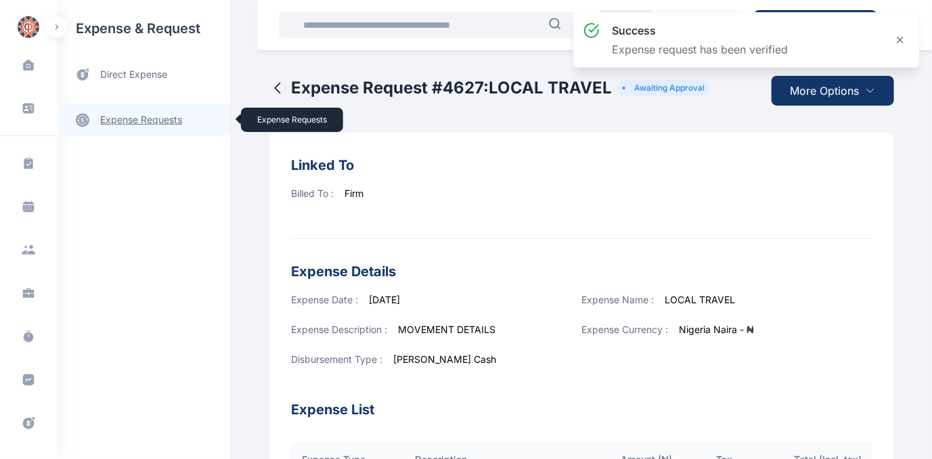
click at [158, 120] on link "expense requests expense requests" at bounding box center [143, 120] width 173 height 32
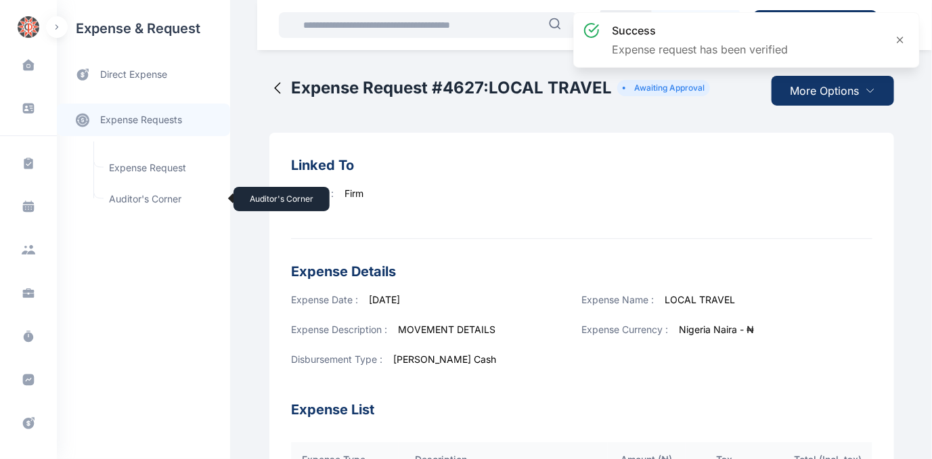
click at [130, 196] on span "Auditor's Corner Auditor's Corner" at bounding box center [162, 199] width 123 height 26
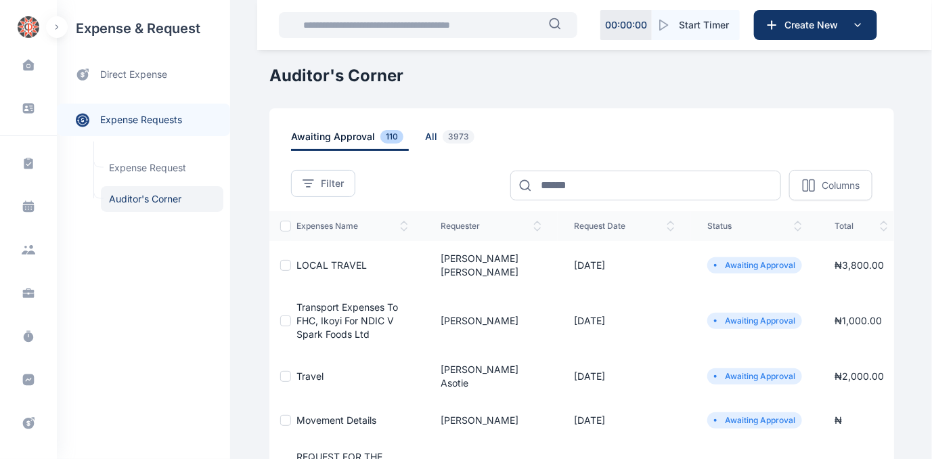
click at [425, 133] on span "all 3973" at bounding box center [452, 140] width 55 height 21
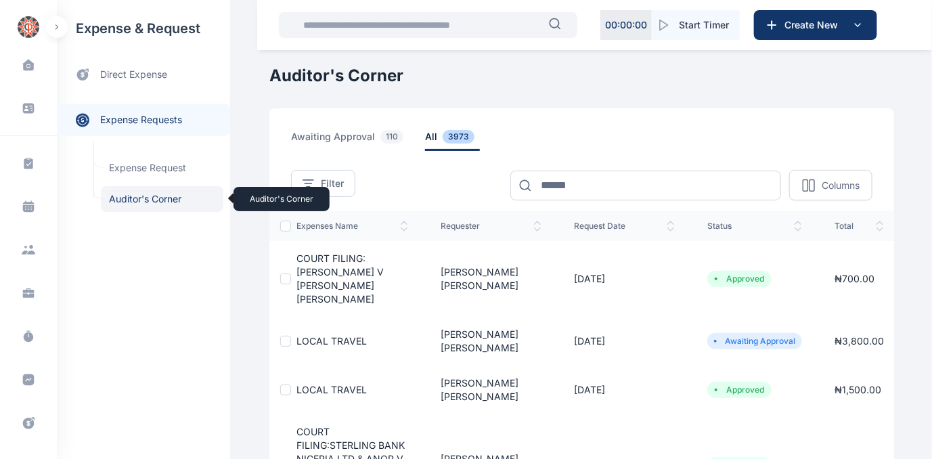
click at [125, 196] on span "Auditor's Corner Auditor's Corner" at bounding box center [162, 199] width 123 height 26
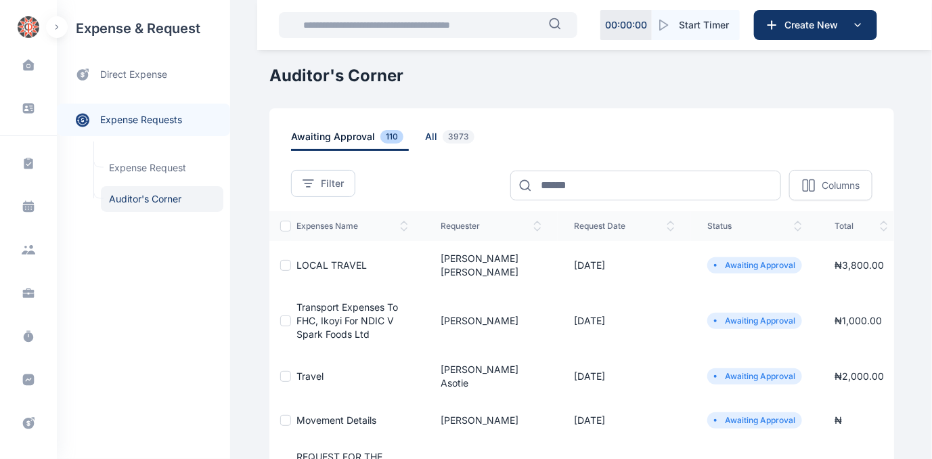
click at [425, 133] on span "all 3973" at bounding box center [452, 140] width 55 height 21
